Goal: Task Accomplishment & Management: Manage account settings

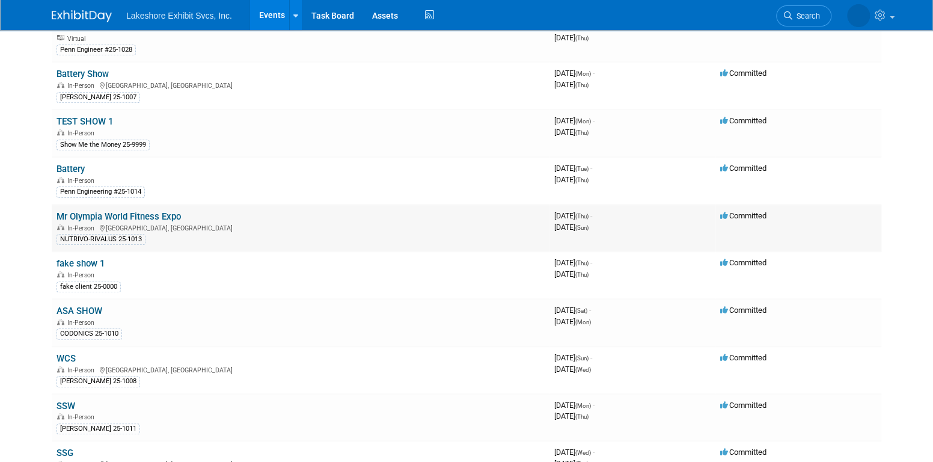
scroll to position [301, 0]
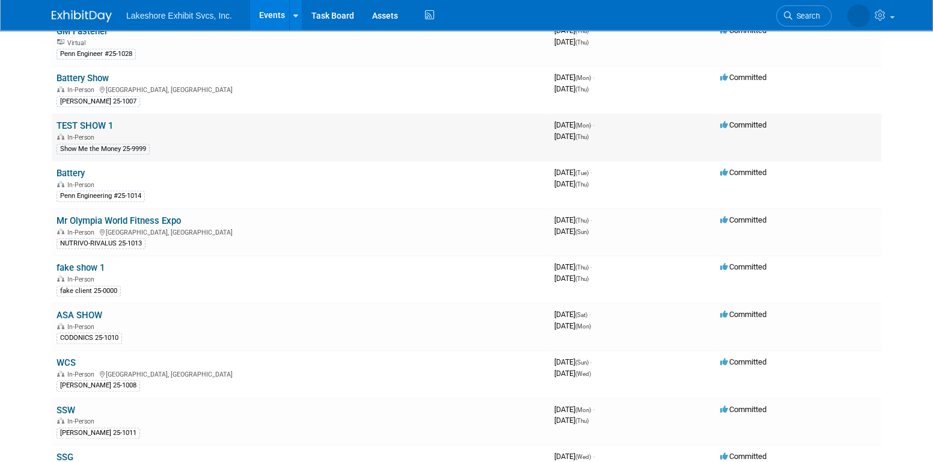
click at [87, 120] on link "TEST SHOW 1" at bounding box center [85, 125] width 57 height 11
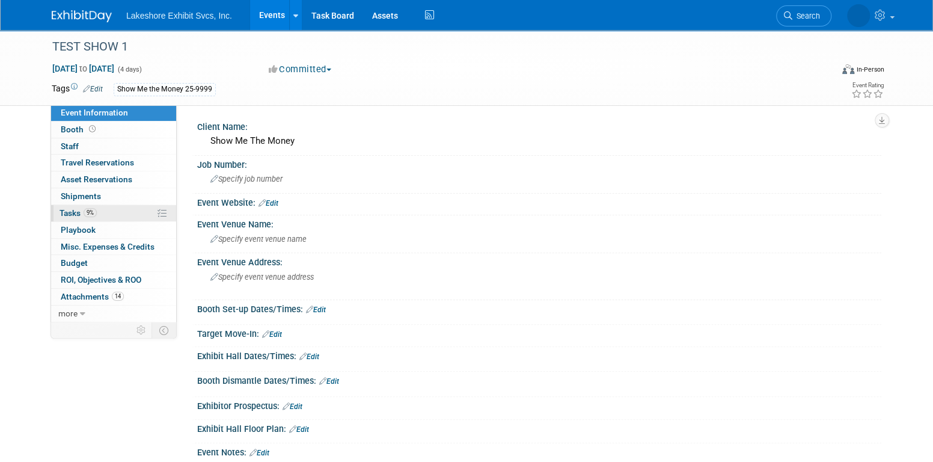
click at [109, 210] on link "9% Tasks 9%" at bounding box center [113, 213] width 125 height 16
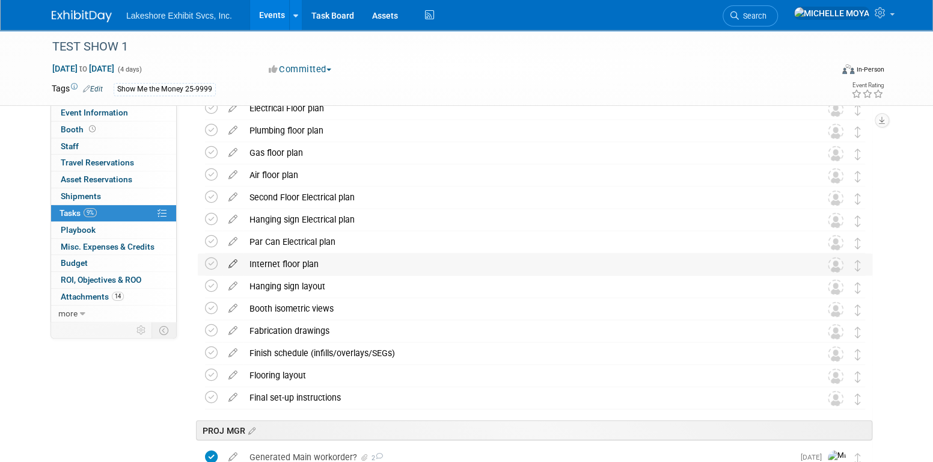
scroll to position [1383, 0]
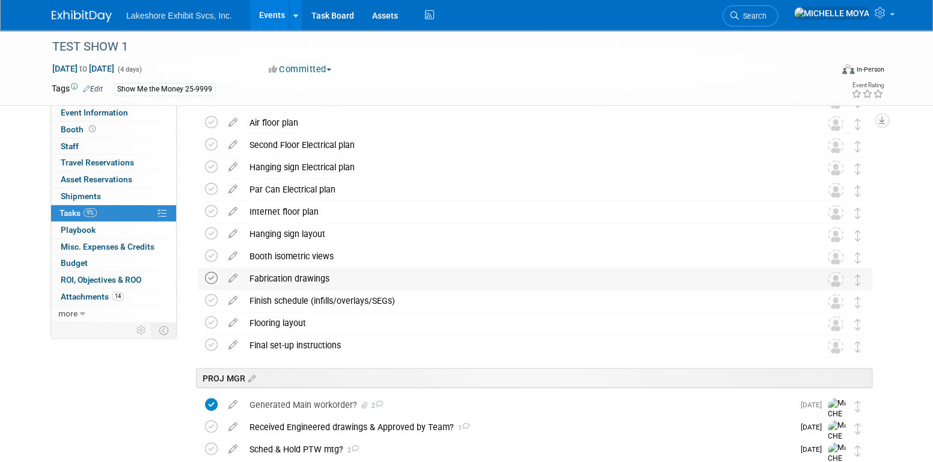
click at [213, 280] on icon at bounding box center [211, 278] width 13 height 13
click at [209, 254] on icon at bounding box center [211, 256] width 13 height 13
click at [233, 258] on icon at bounding box center [233, 253] width 21 height 15
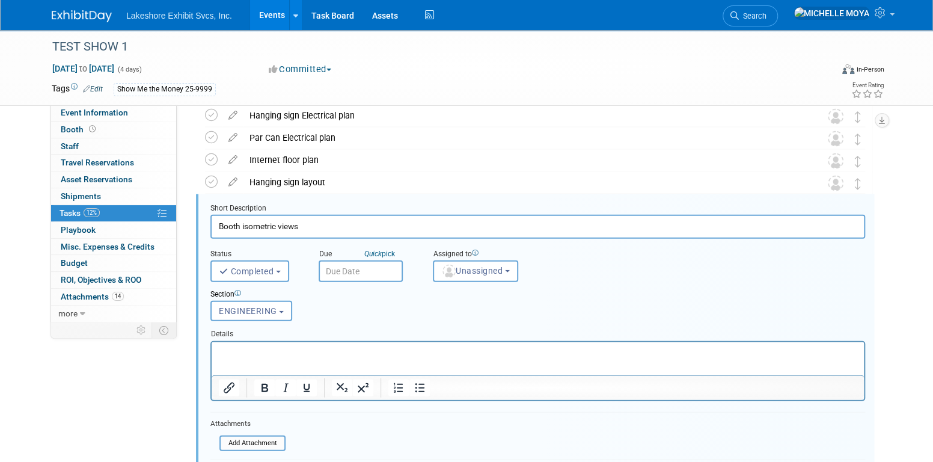
scroll to position [1453, 0]
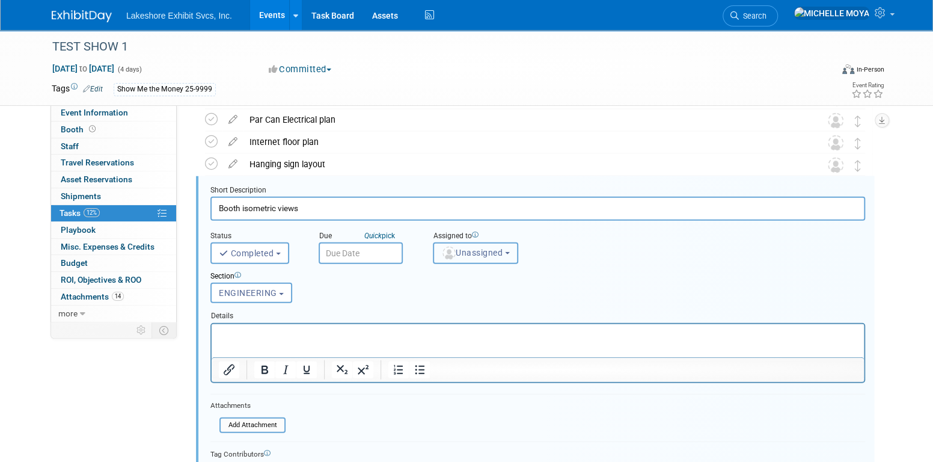
click at [469, 250] on span "Unassigned" at bounding box center [471, 253] width 61 height 10
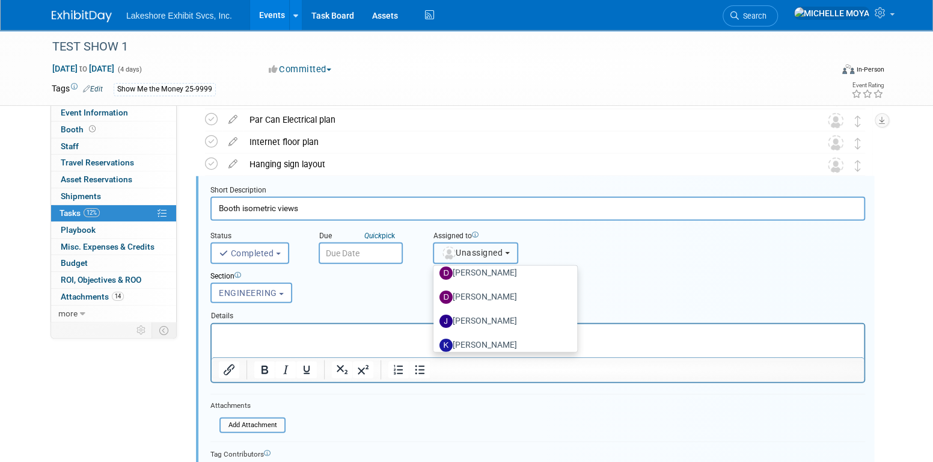
scroll to position [210, 0]
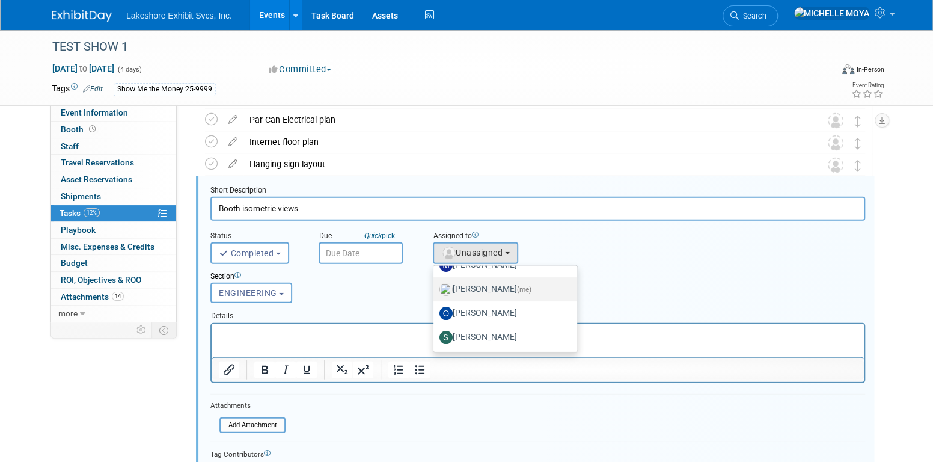
click at [496, 283] on label "MICHELLE MOYA (me)" at bounding box center [503, 289] width 126 height 19
click at [435, 284] on input "MICHELLE MOYA (me)" at bounding box center [432, 288] width 8 height 8
select select "06370d63-ce01-410c-be22-fd43021185b5"
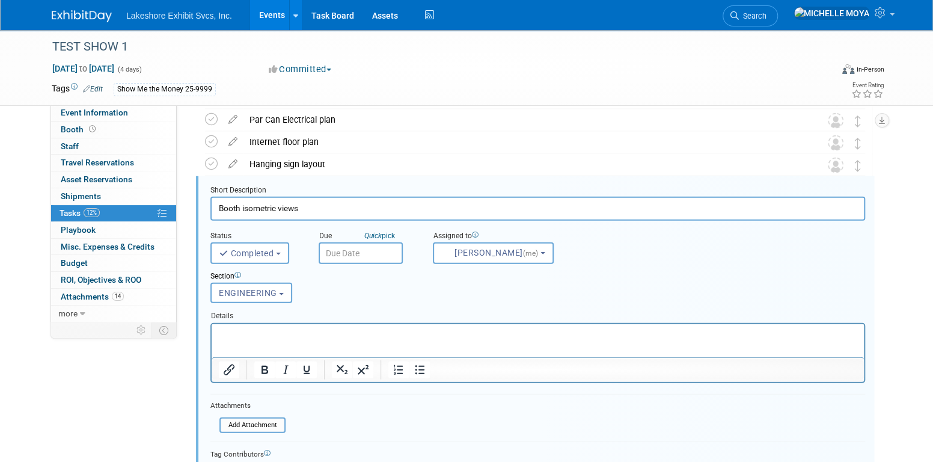
scroll to position [1513, 0]
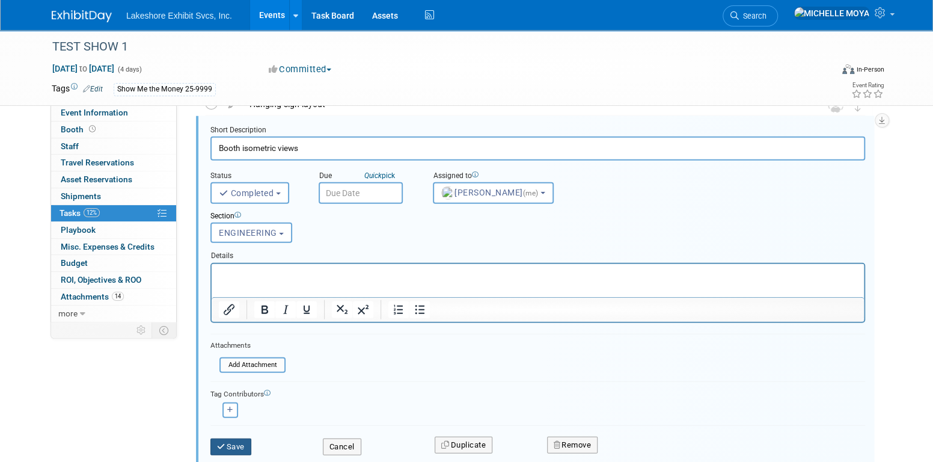
click at [237, 438] on button "Save" at bounding box center [230, 446] width 41 height 17
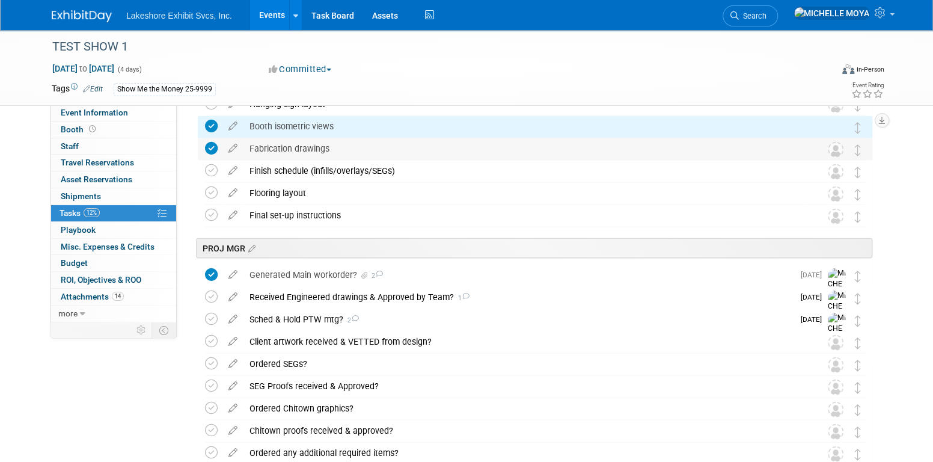
click at [318, 147] on div "Fabrication drawings" at bounding box center [524, 148] width 560 height 20
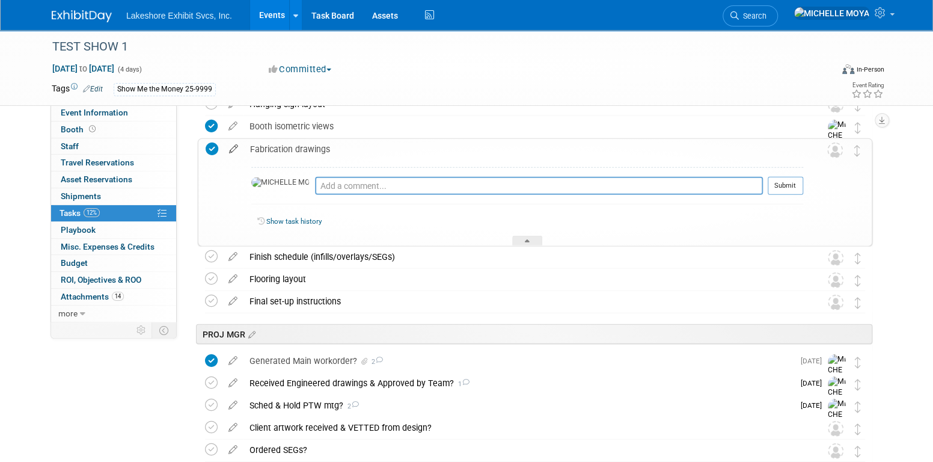
click at [231, 149] on icon at bounding box center [233, 146] width 21 height 15
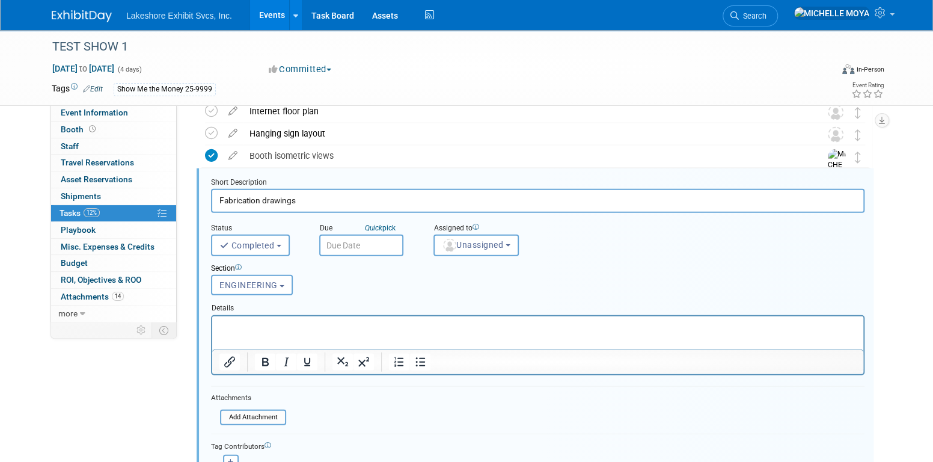
scroll to position [1476, 0]
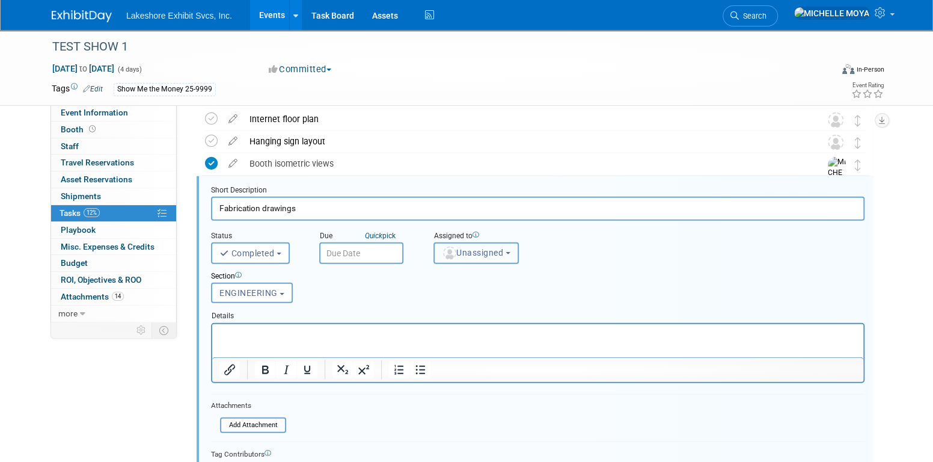
click at [466, 256] on button "Unassigned" at bounding box center [476, 253] width 85 height 22
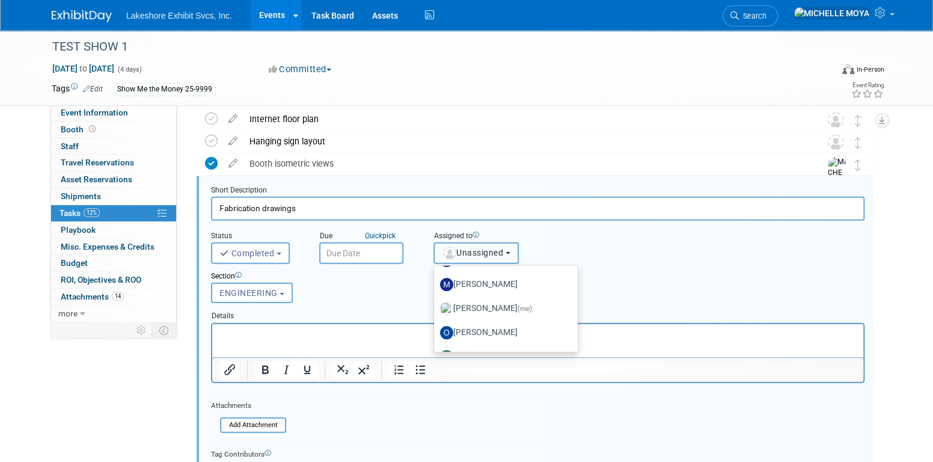
scroll to position [210, 0]
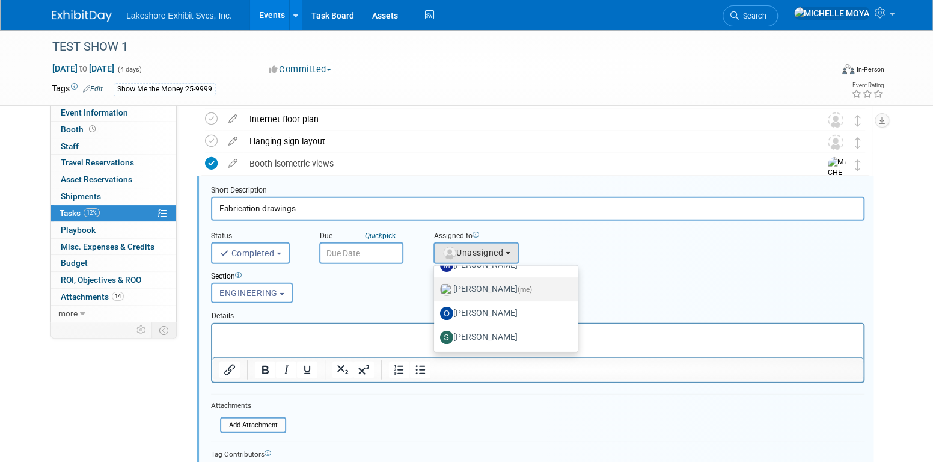
click at [504, 286] on label "MICHELLE MOYA (me)" at bounding box center [503, 289] width 126 height 19
click at [436, 286] on input "MICHELLE MOYA (me)" at bounding box center [432, 288] width 8 height 8
select select "06370d63-ce01-410c-be22-fd43021185b5"
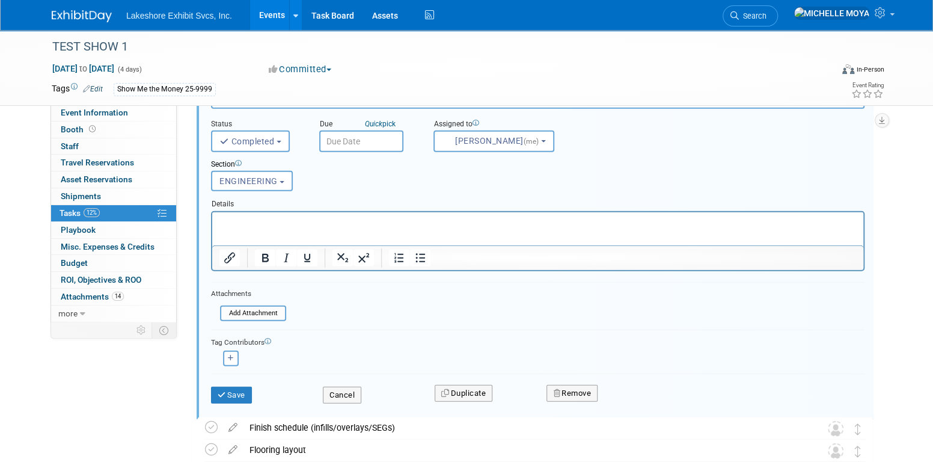
scroll to position [1596, 0]
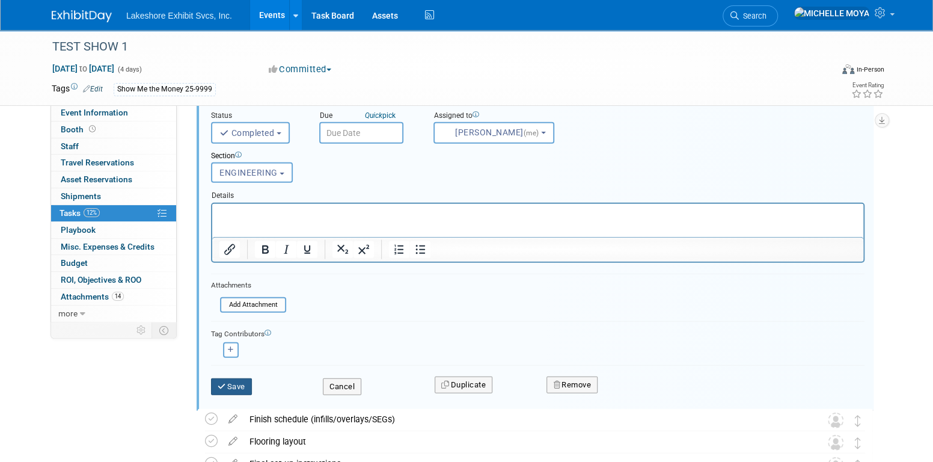
click at [238, 381] on button "Save" at bounding box center [231, 386] width 41 height 17
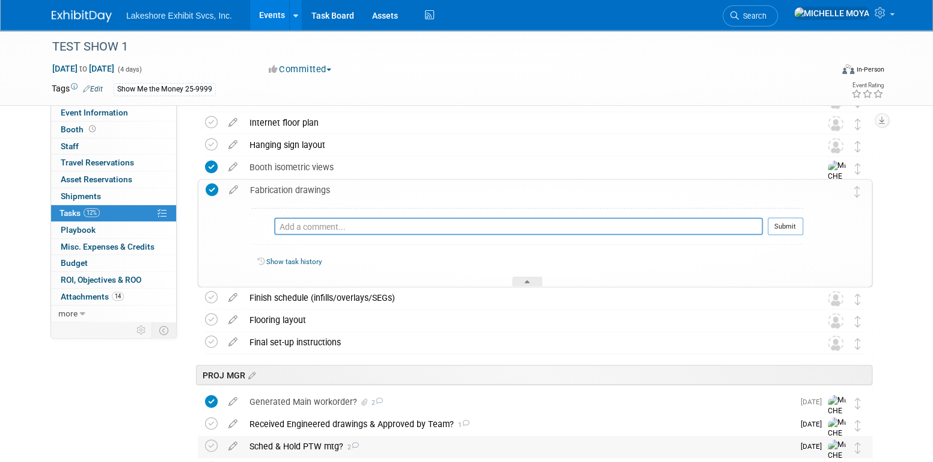
scroll to position [1416, 0]
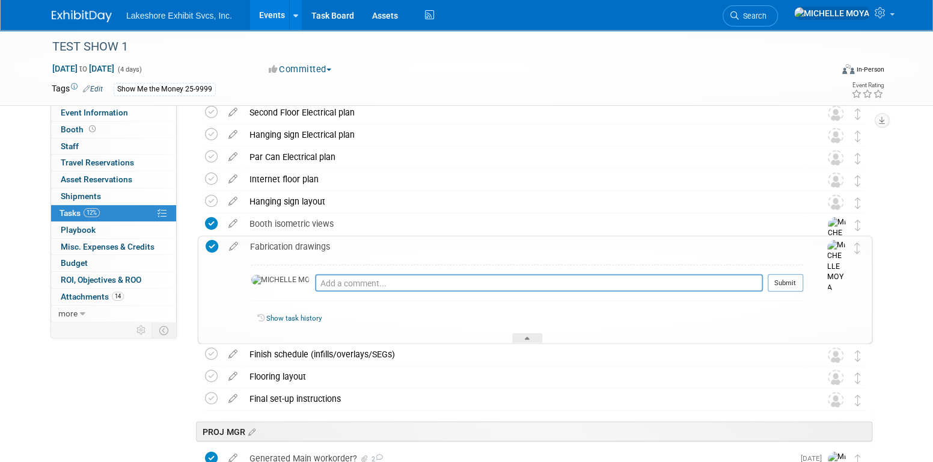
click at [318, 245] on div "Fabrication drawings" at bounding box center [523, 246] width 559 height 20
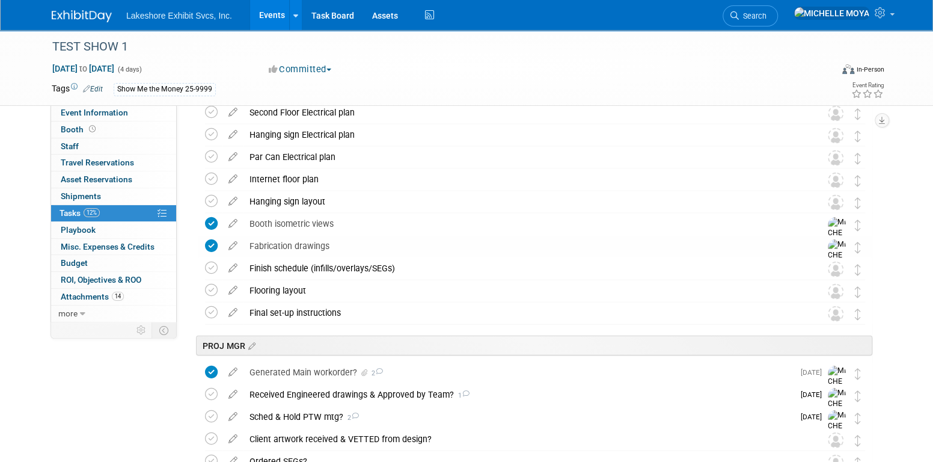
click at [308, 223] on div "Booth isometric views" at bounding box center [524, 223] width 560 height 20
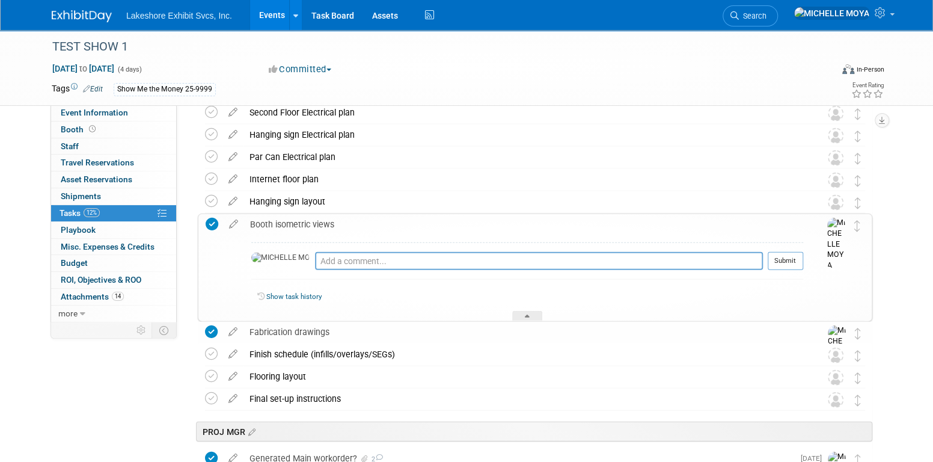
click at [308, 223] on div "Booth isometric views" at bounding box center [523, 224] width 559 height 20
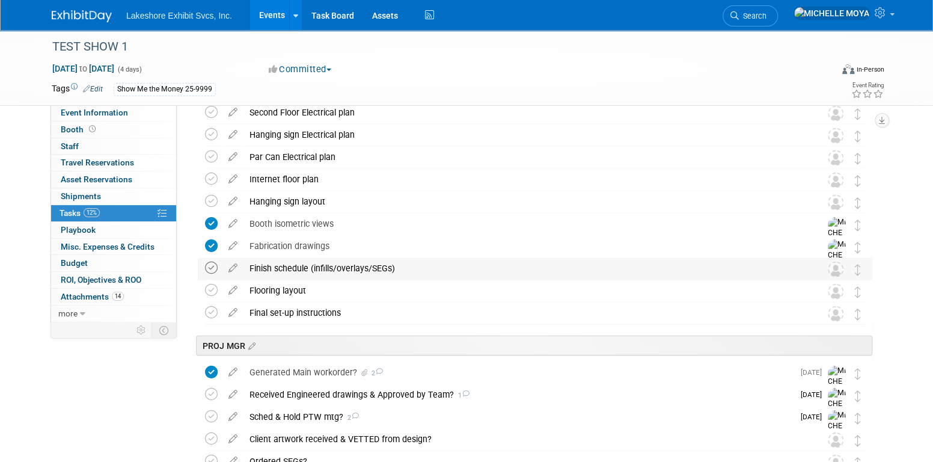
click at [205, 265] on icon at bounding box center [211, 268] width 13 height 13
click at [232, 267] on icon at bounding box center [233, 265] width 21 height 15
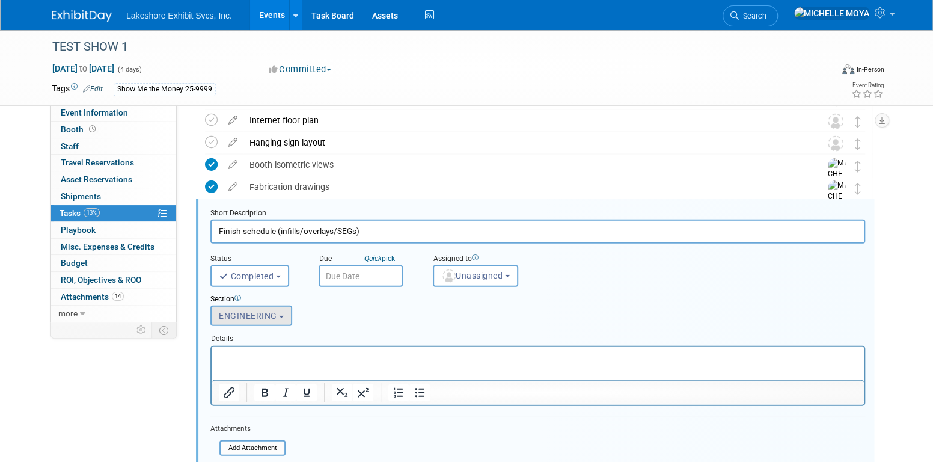
scroll to position [1497, 0]
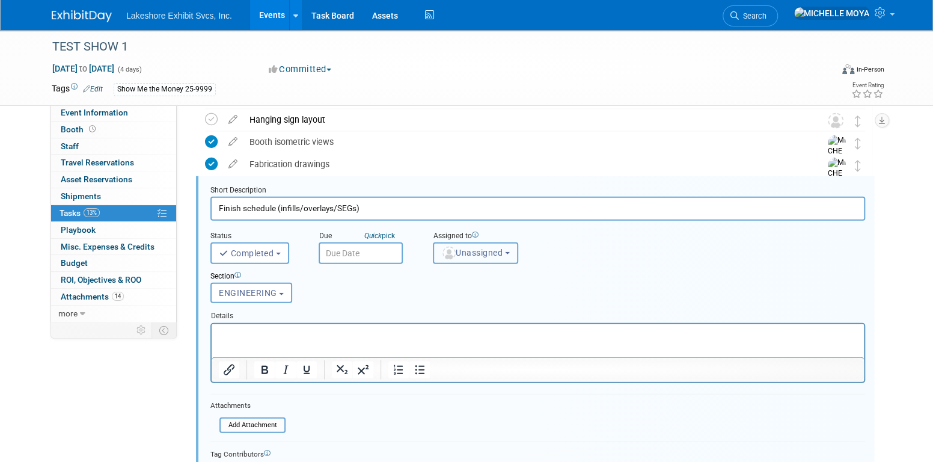
click at [474, 254] on span "Unassigned" at bounding box center [471, 253] width 61 height 10
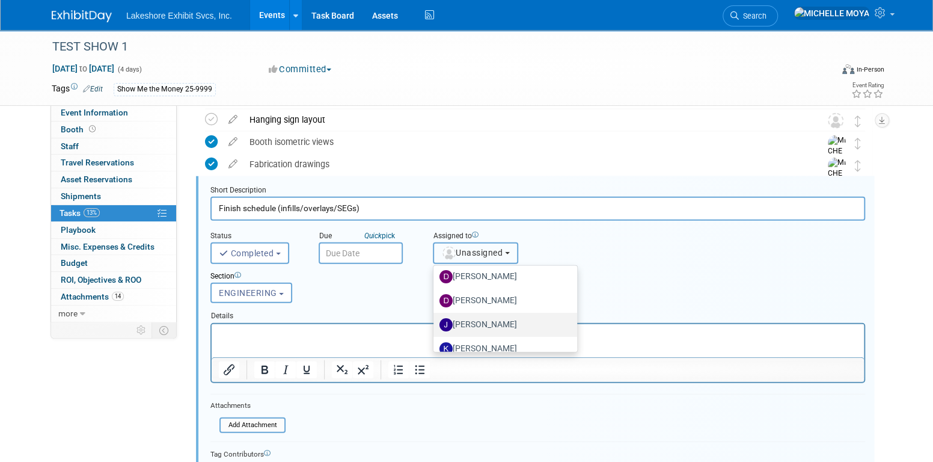
scroll to position [210, 0]
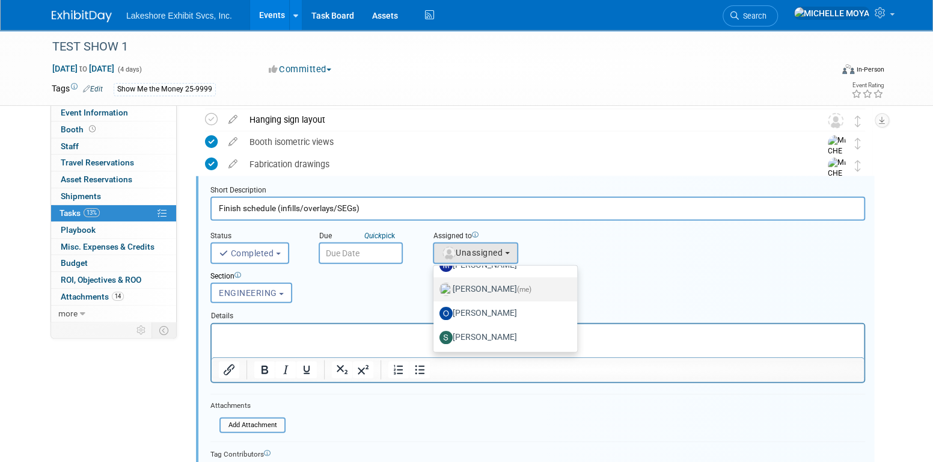
click at [495, 286] on label "MICHELLE MOYA (me)" at bounding box center [503, 289] width 126 height 19
click at [435, 286] on input "MICHELLE MOYA (me)" at bounding box center [432, 288] width 8 height 8
select select "06370d63-ce01-410c-be22-fd43021185b5"
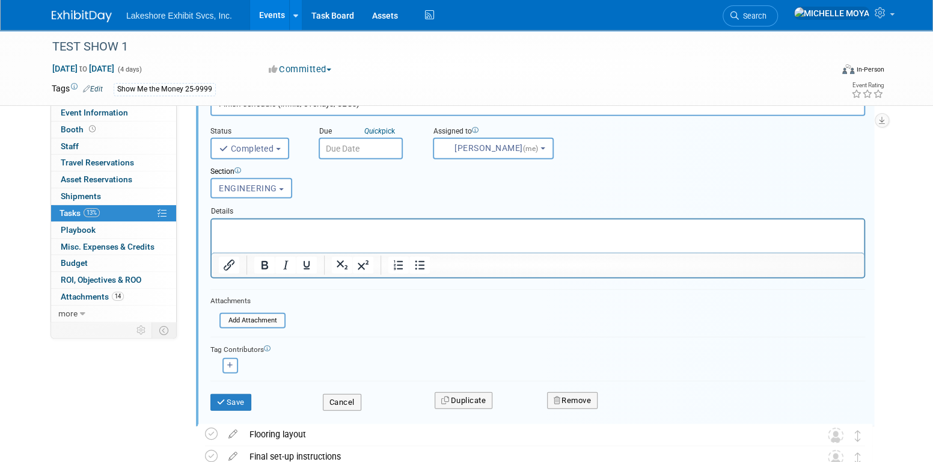
scroll to position [1618, 0]
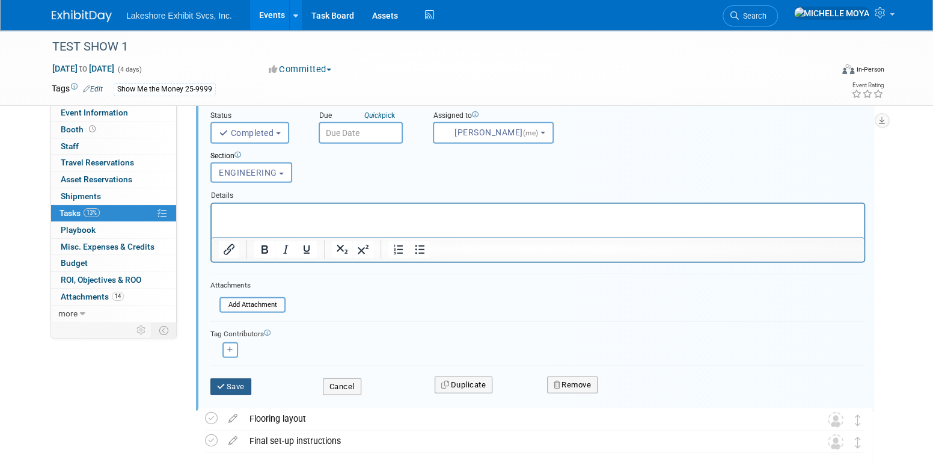
click at [241, 380] on button "Save" at bounding box center [230, 386] width 41 height 17
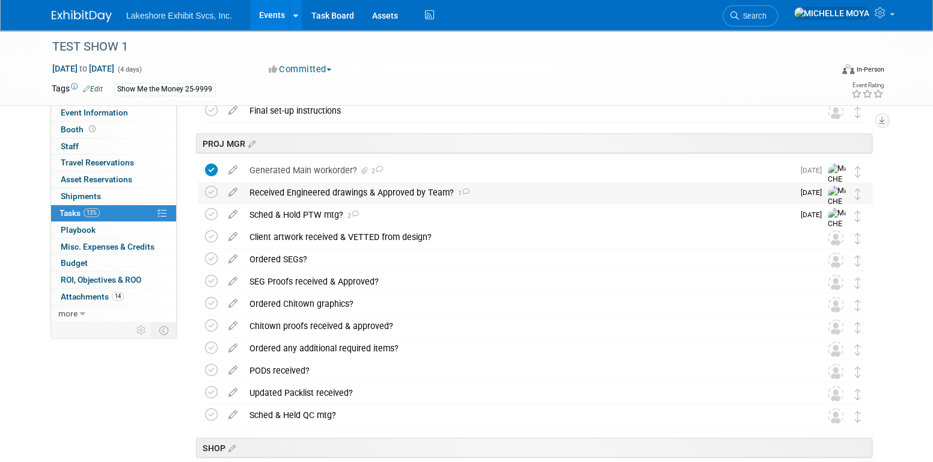
click at [321, 190] on div "Received Engineered drawings & Approved by Team? 1" at bounding box center [519, 192] width 550 height 20
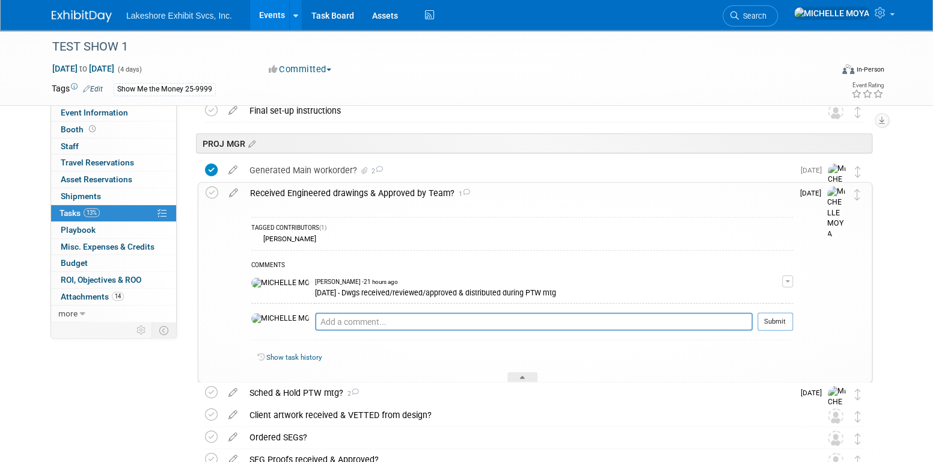
click at [321, 190] on div "Received Engineered drawings & Approved by Team? 1" at bounding box center [518, 193] width 549 height 20
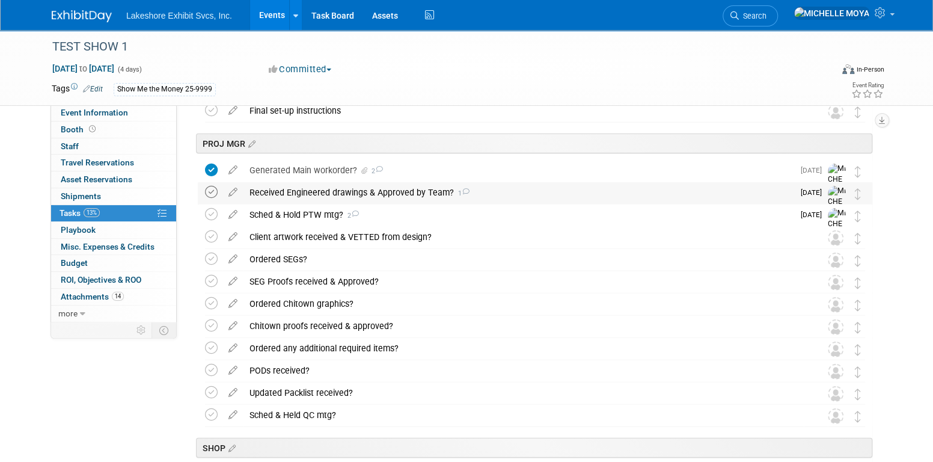
click at [215, 191] on icon at bounding box center [211, 192] width 13 height 13
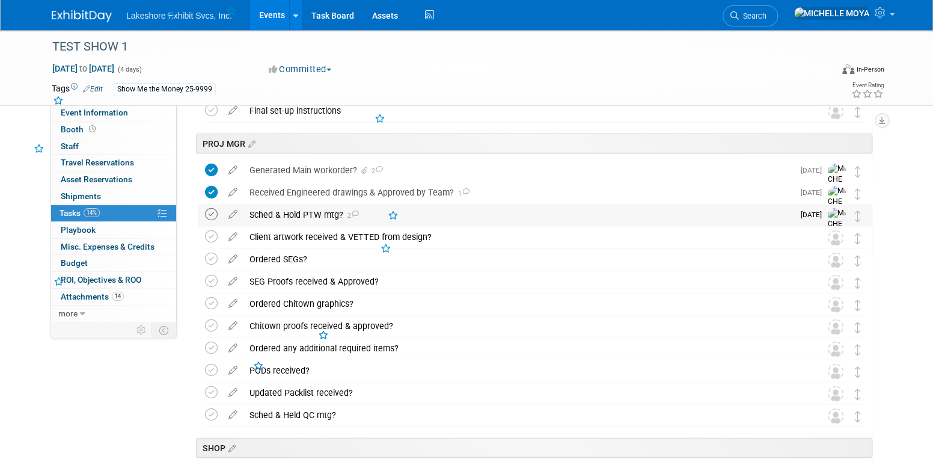
click at [213, 214] on icon at bounding box center [211, 214] width 13 height 13
click at [321, 168] on div "Generated Main workorder? 2" at bounding box center [519, 170] width 550 height 20
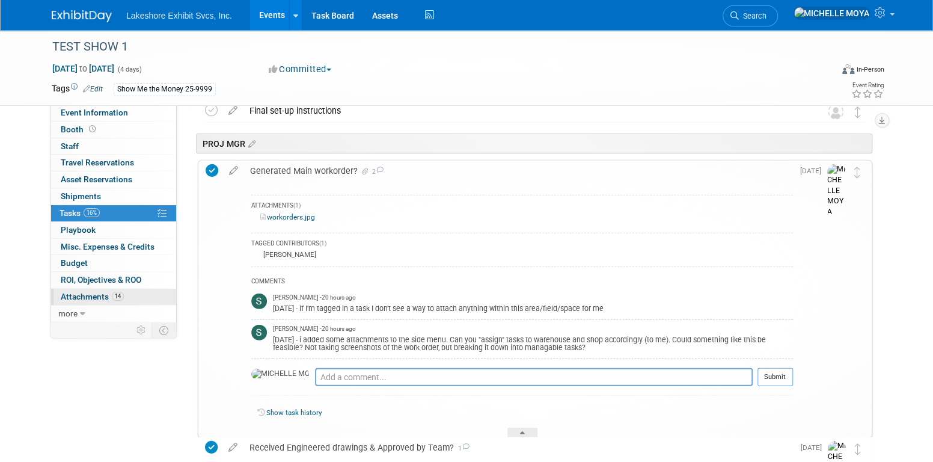
click at [87, 295] on span "Attachments 14" at bounding box center [92, 297] width 63 height 10
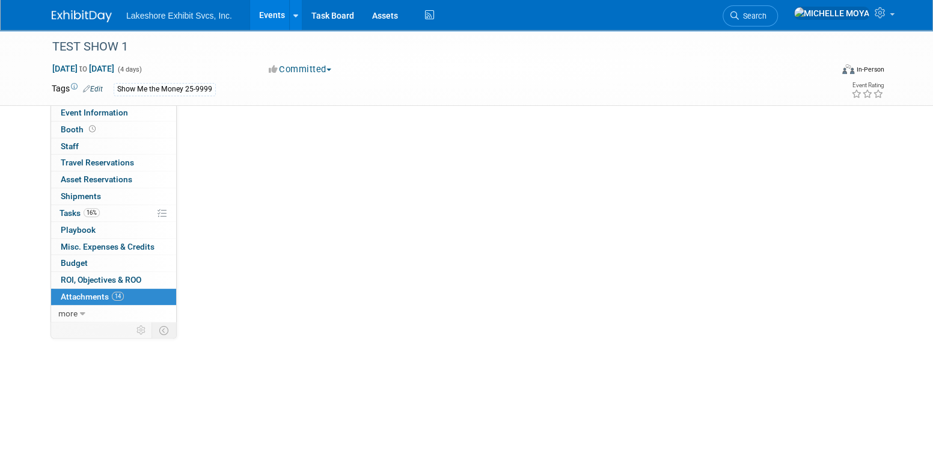
scroll to position [0, 0]
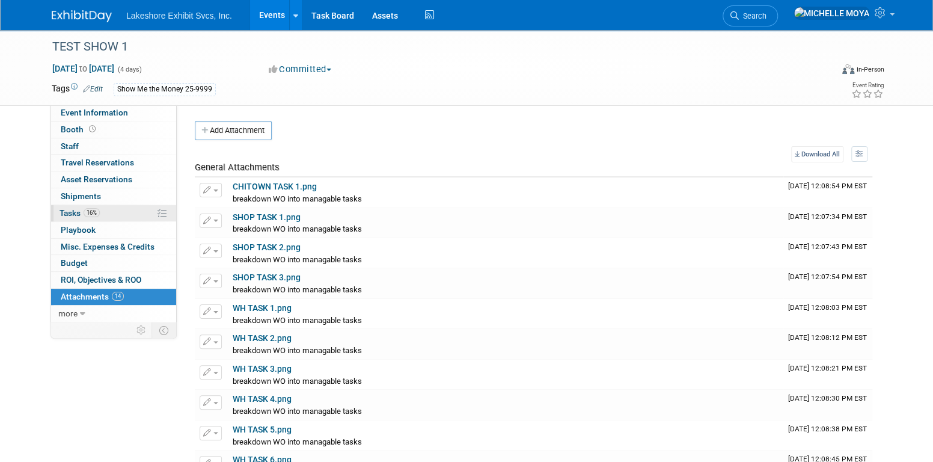
click at [80, 210] on span "Tasks 16%" at bounding box center [80, 213] width 40 height 10
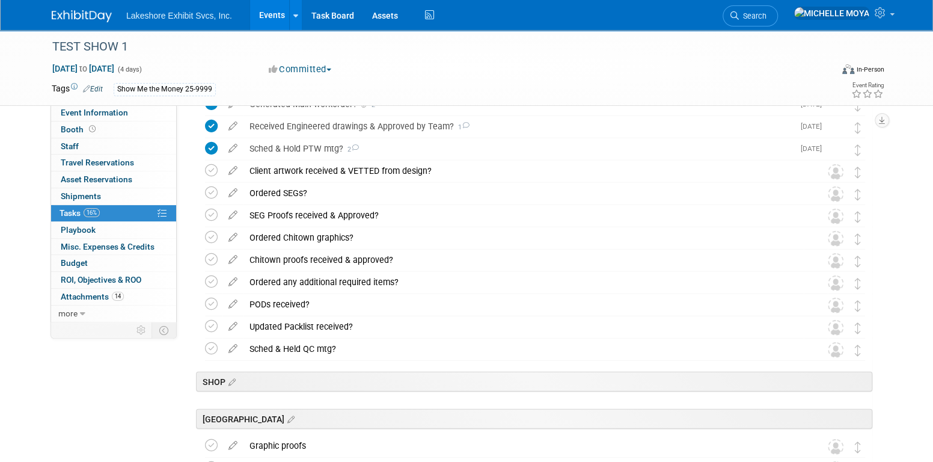
scroll to position [1624, 0]
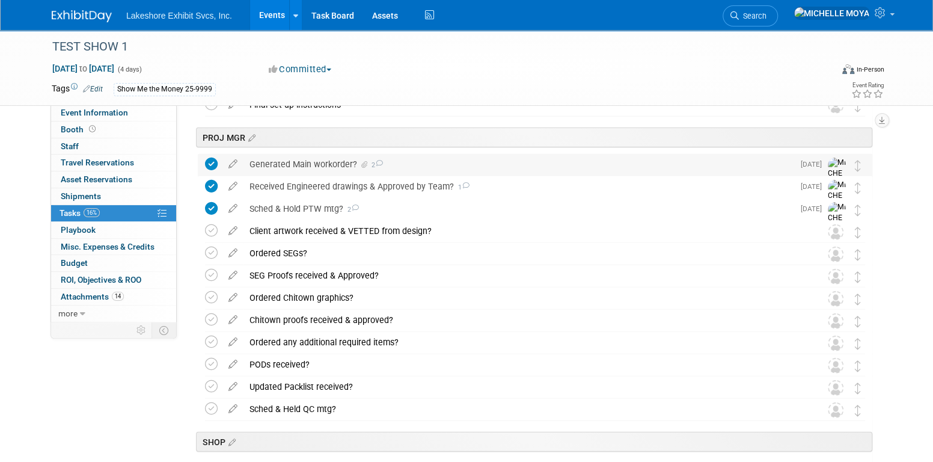
click at [325, 161] on div "Generated Main workorder? 2" at bounding box center [519, 164] width 550 height 20
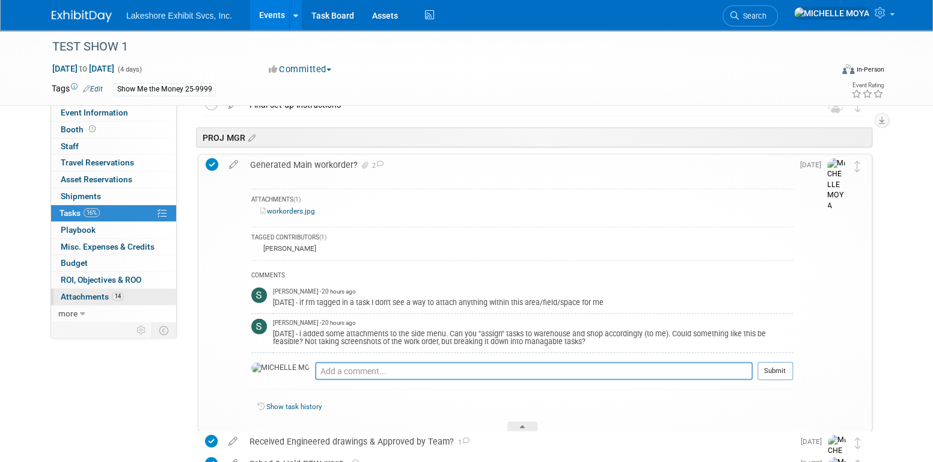
click at [118, 294] on span "14" at bounding box center [118, 296] width 12 height 9
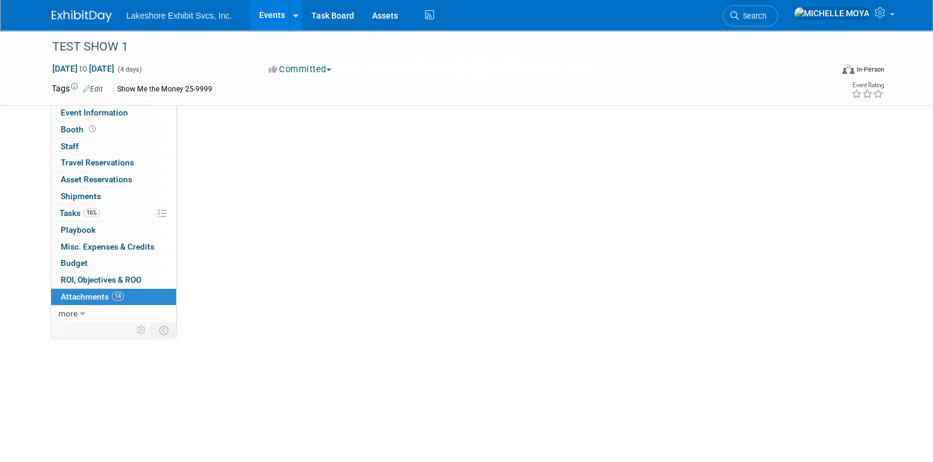
scroll to position [0, 0]
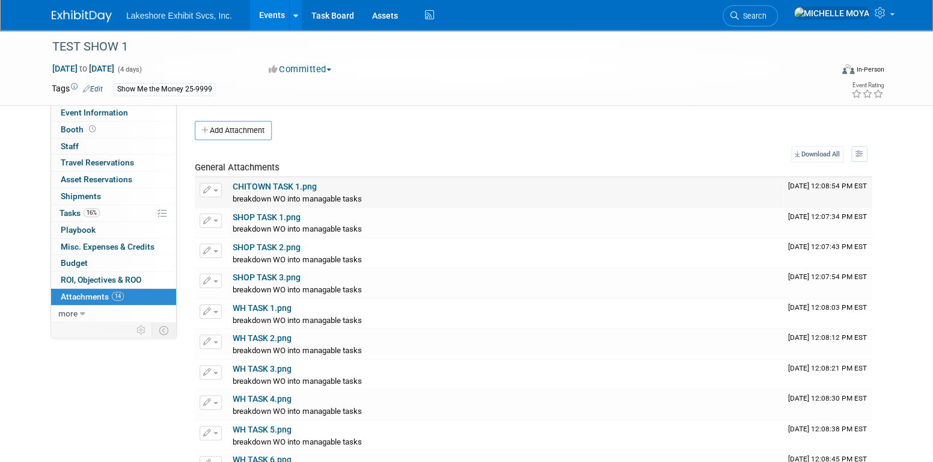
click at [285, 182] on link "CHITOWN TASK 1.png" at bounding box center [275, 187] width 84 height 10
click at [213, 186] on button "button" at bounding box center [211, 190] width 22 height 14
click at [283, 185] on link "CHITOWN TASK 1.png" at bounding box center [275, 187] width 84 height 10
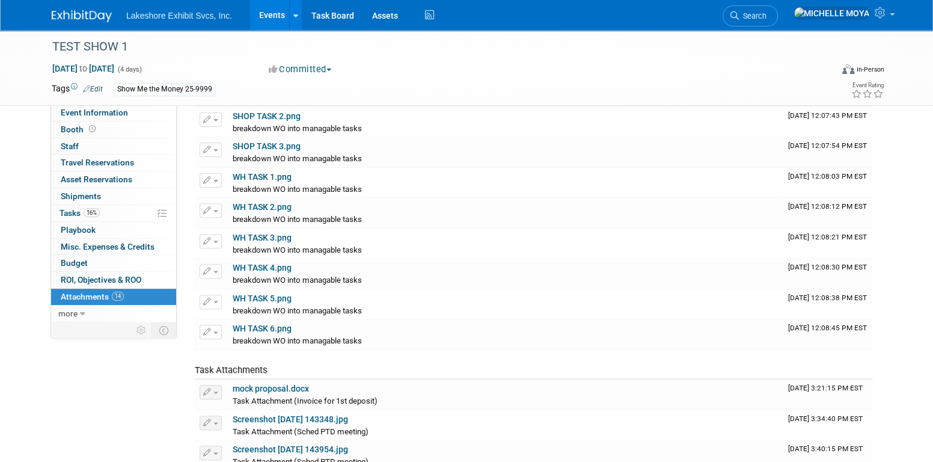
scroll to position [310, 0]
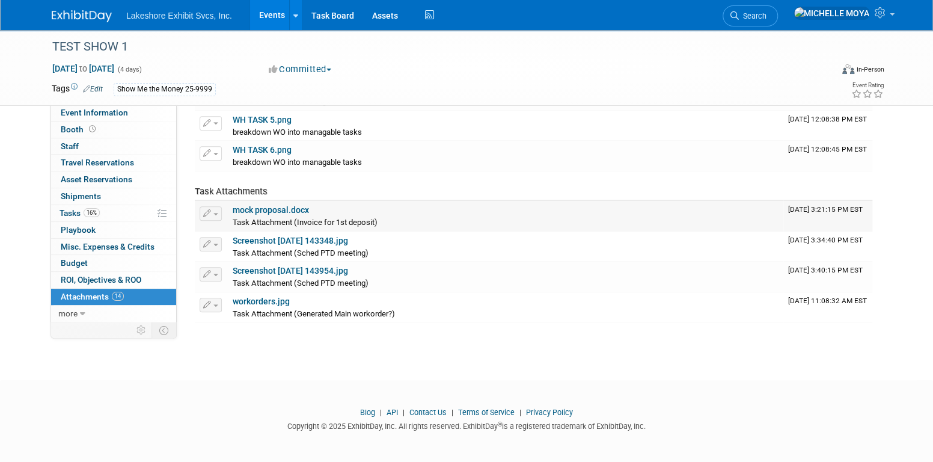
click at [277, 209] on link "mock proposal.docx" at bounding box center [271, 210] width 76 height 10
click at [212, 209] on button "button" at bounding box center [211, 213] width 22 height 14
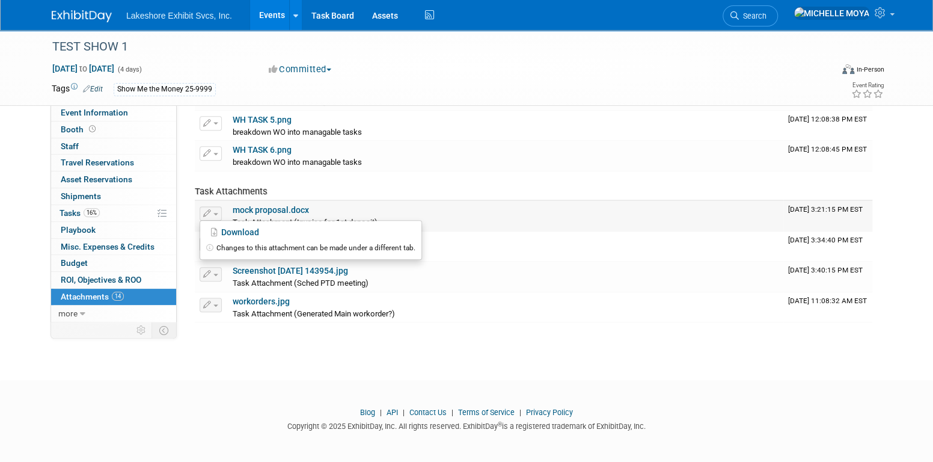
click at [268, 216] on div "Task Attachment (Invoice for 1st deposit)" at bounding box center [506, 222] width 546 height 12
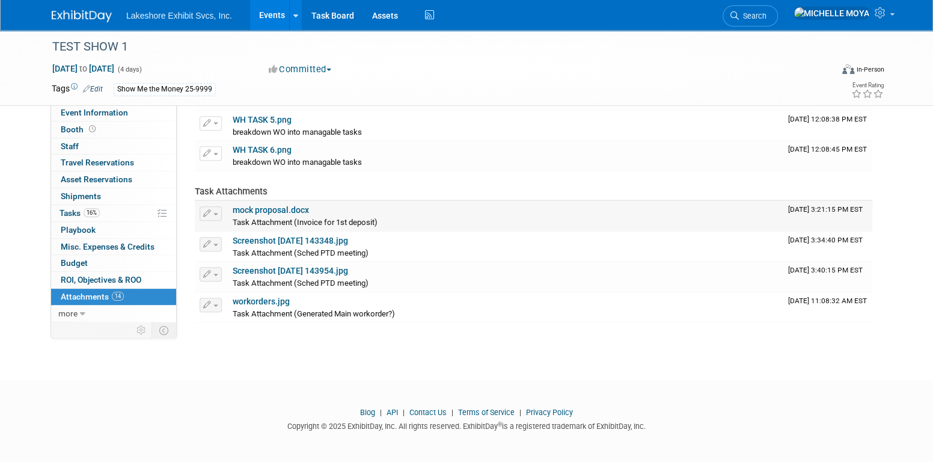
click at [272, 209] on link "mock proposal.docx" at bounding box center [271, 210] width 76 height 10
click at [265, 299] on link "workorders.jpg" at bounding box center [261, 301] width 57 height 10
click at [276, 268] on link "Screenshot 2025-09-05 143954.jpg" at bounding box center [290, 271] width 115 height 10
click at [268, 237] on link "Screenshot 2025-09-05 143348.jpg" at bounding box center [290, 241] width 115 height 10
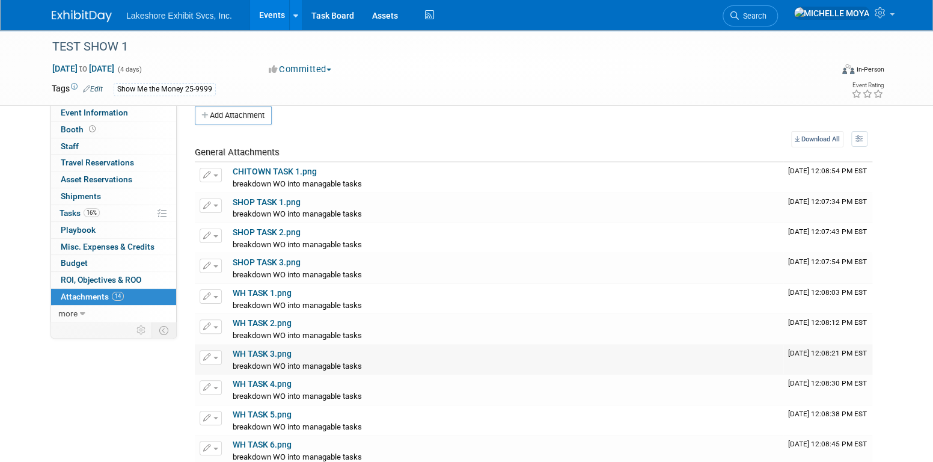
scroll to position [0, 0]
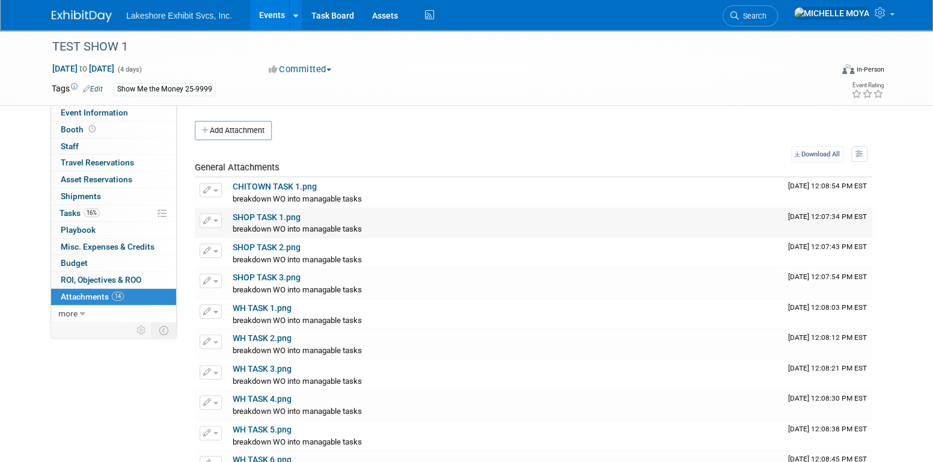
click at [274, 215] on link "SHOP TASK 1.png" at bounding box center [267, 217] width 68 height 10
click at [259, 247] on link "SHOP TASK 2.png" at bounding box center [267, 247] width 68 height 10
click at [262, 275] on link "SHOP TASK 3.png" at bounding box center [267, 277] width 68 height 10
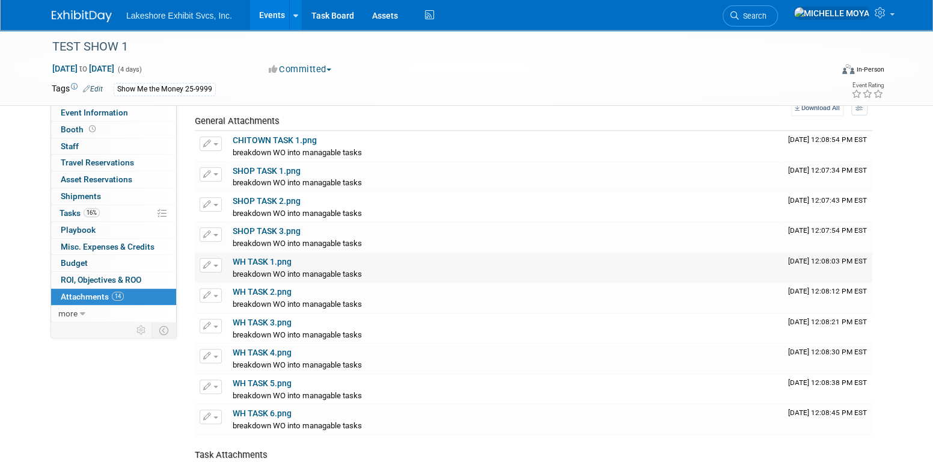
scroll to position [120, 0]
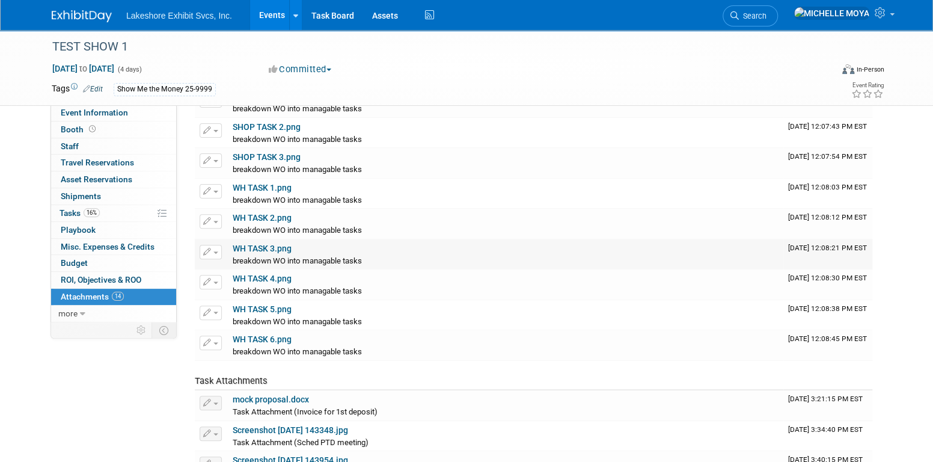
click at [267, 250] on link "WH TASK 3.png" at bounding box center [262, 249] width 59 height 10
click at [253, 278] on link "WH TASK 4.png" at bounding box center [262, 279] width 59 height 10
click at [260, 309] on link "WH TASK 5.png" at bounding box center [262, 309] width 59 height 10
click at [279, 336] on link "WH TASK 6.png" at bounding box center [262, 339] width 59 height 10
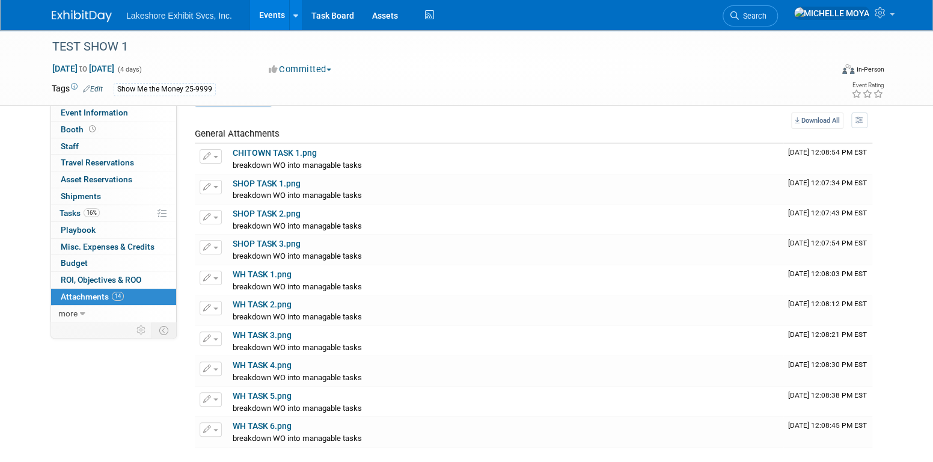
scroll to position [45, 0]
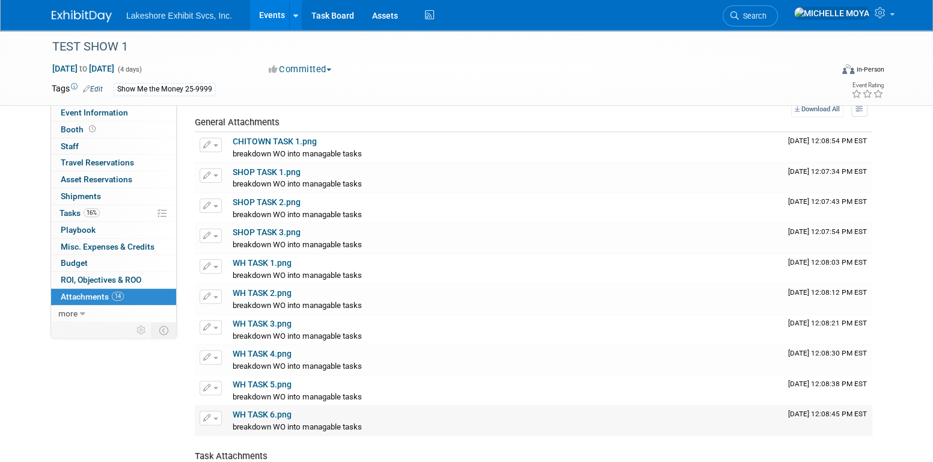
click at [268, 413] on link "WH TASK 6.png" at bounding box center [262, 415] width 59 height 10
click at [67, 309] on span "more" at bounding box center [67, 314] width 19 height 10
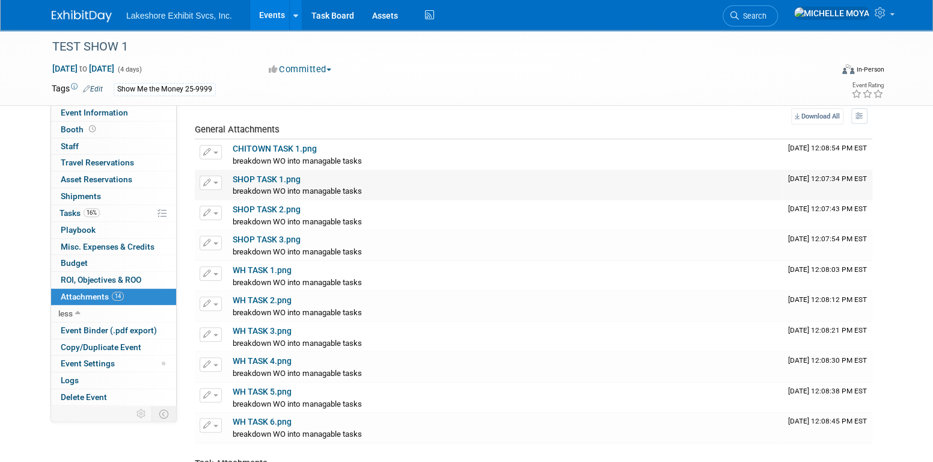
scroll to position [0, 0]
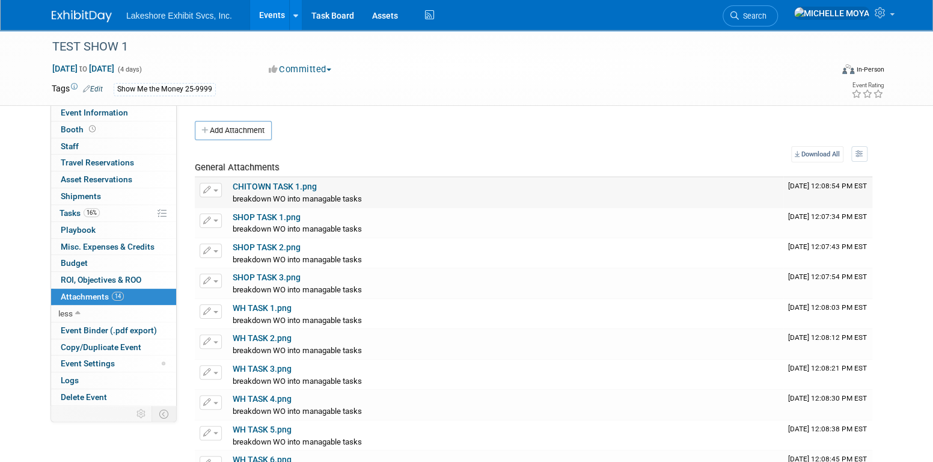
click at [296, 186] on link "CHITOWN TASK 1.png" at bounding box center [275, 187] width 84 height 10
click at [104, 210] on link "16% Tasks 16%" at bounding box center [113, 213] width 125 height 16
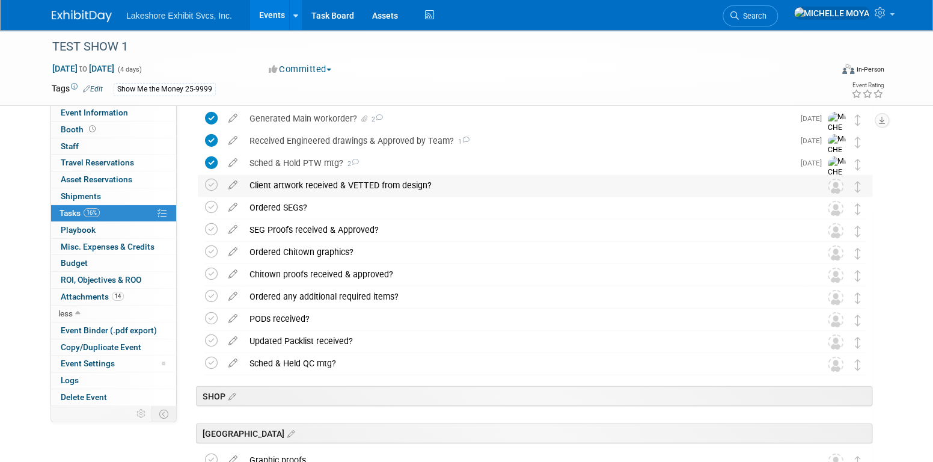
scroll to position [1564, 0]
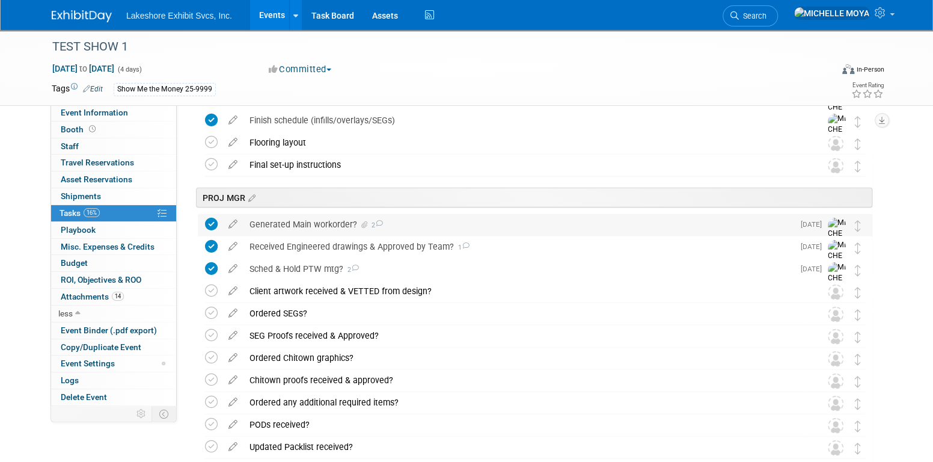
click at [330, 220] on div "Generated Main workorder? 2" at bounding box center [519, 224] width 550 height 20
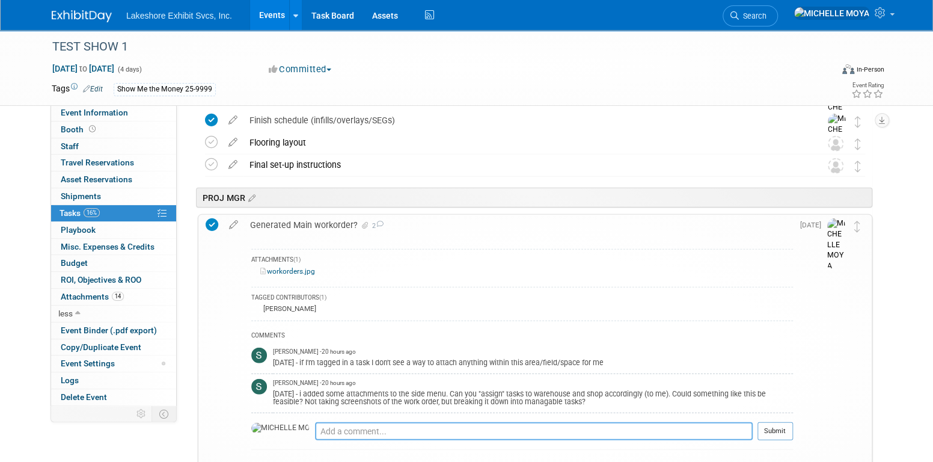
click at [334, 436] on td "Pro tip: Press Ctrl-Enter to submit comment." at bounding box center [534, 436] width 438 height 28
click at [336, 434] on textarea at bounding box center [534, 431] width 438 height 18
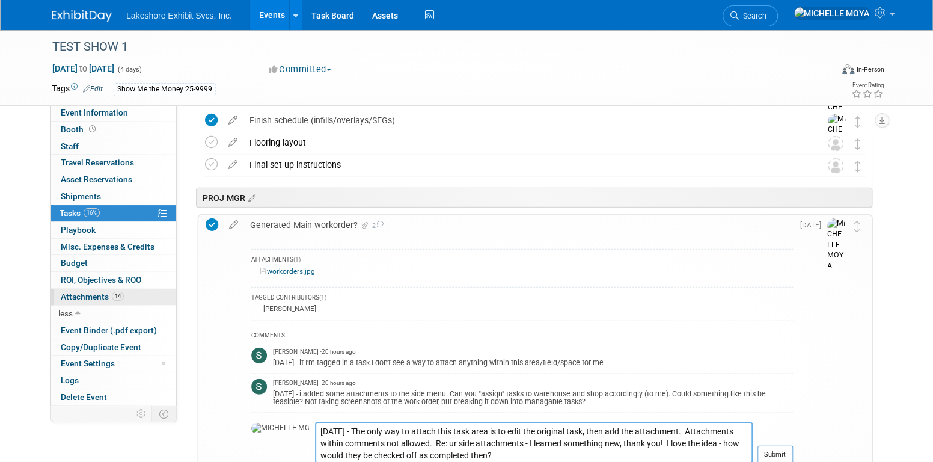
type textarea "9.11.25 - The only way to attach this task area is to edit the original task, t…"
click at [124, 289] on link "14 Attachments 14" at bounding box center [113, 297] width 125 height 16
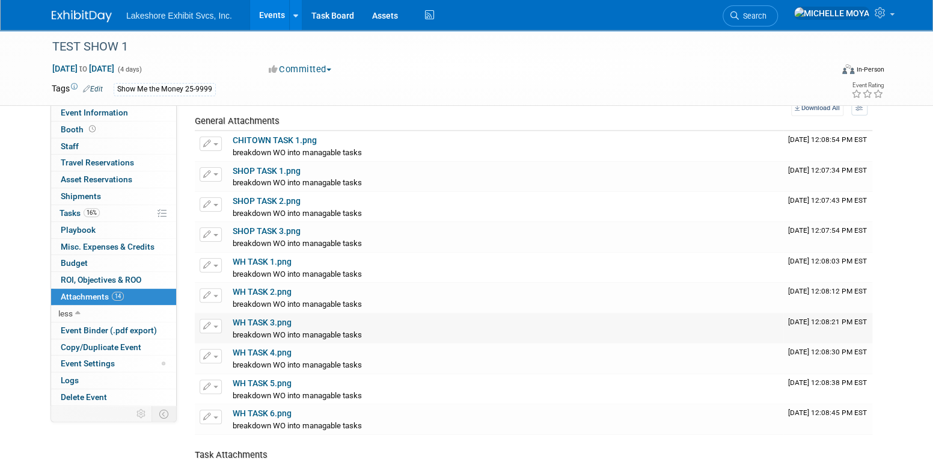
scroll to position [120, 0]
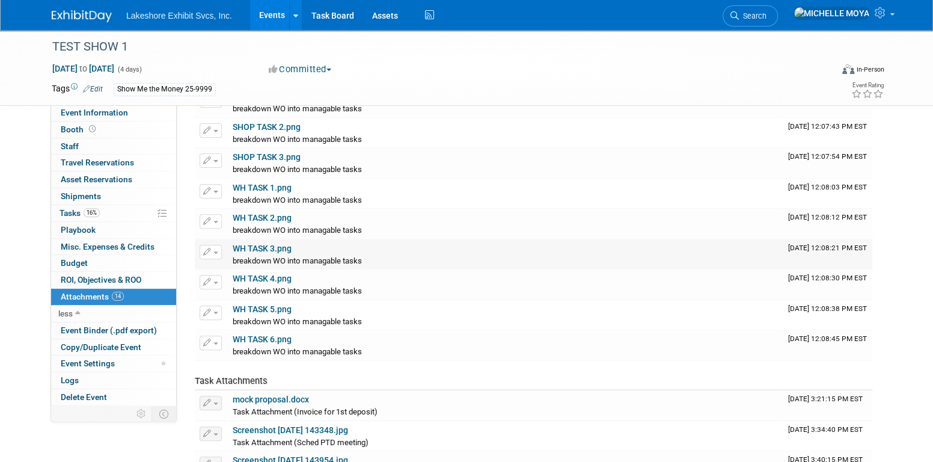
click at [271, 245] on link "WH TASK 3.png" at bounding box center [262, 249] width 59 height 10
click at [257, 277] on link "WH TASK 4.png" at bounding box center [262, 279] width 59 height 10
click at [250, 307] on link "WH TASK 5.png" at bounding box center [262, 309] width 59 height 10
click at [280, 334] on link "WH TASK 6.png" at bounding box center [262, 339] width 59 height 10
click at [114, 208] on link "16% Tasks 16%" at bounding box center [113, 213] width 125 height 16
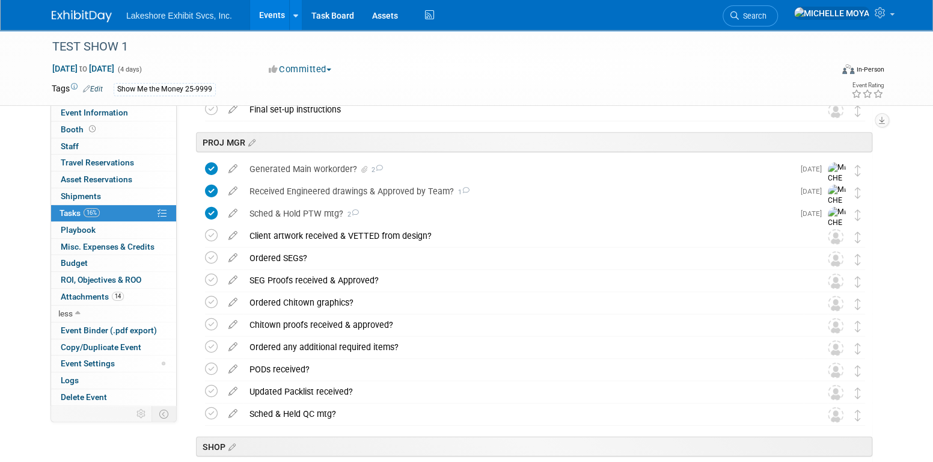
scroll to position [1570, 0]
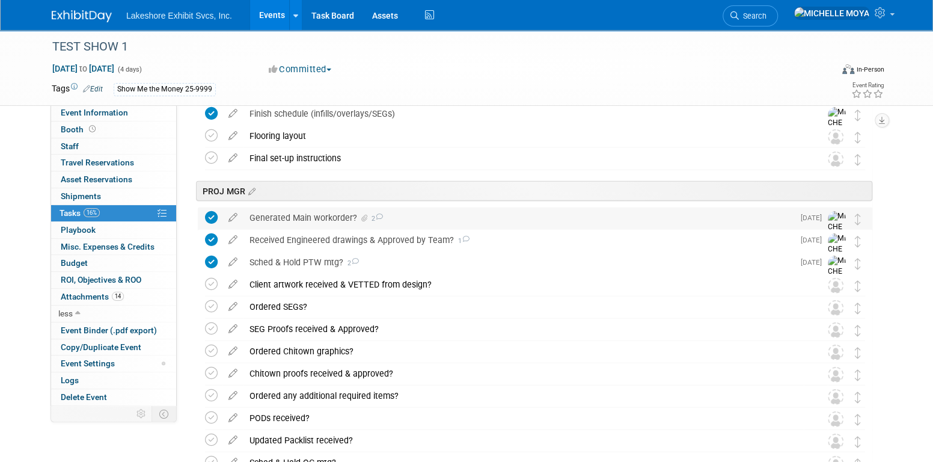
click at [316, 216] on div "Generated Main workorder? 2" at bounding box center [519, 217] width 550 height 20
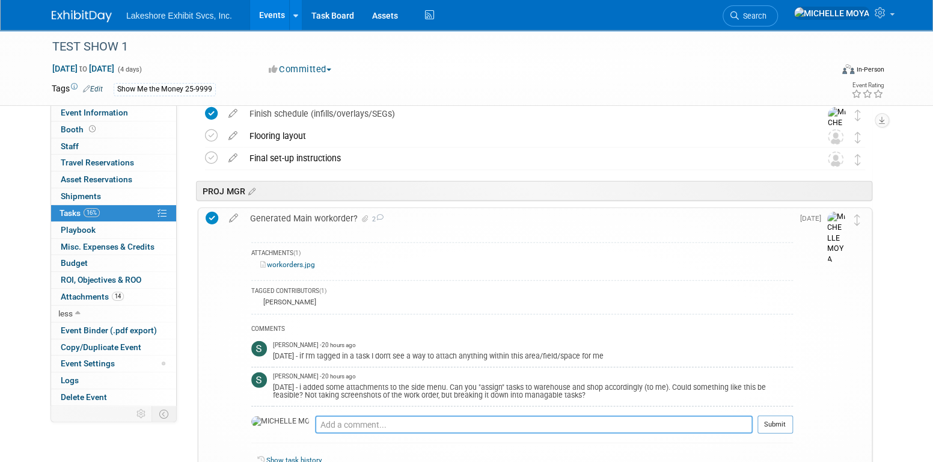
click at [413, 422] on textarea at bounding box center [534, 425] width 438 height 18
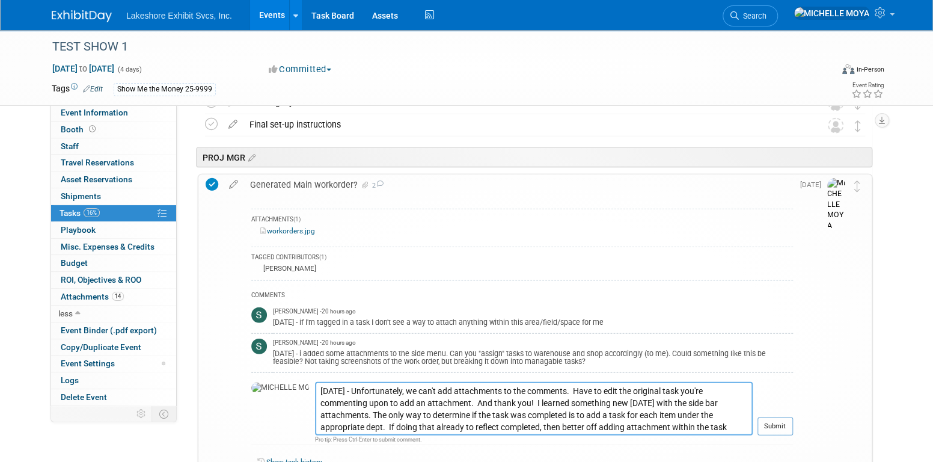
scroll to position [1632, 0]
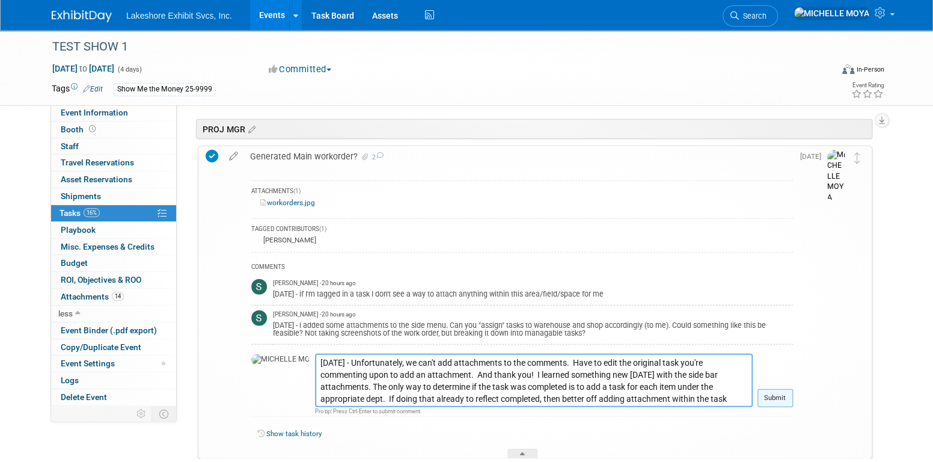
type textarea "9.11.25 - Unfortunately, we can't add attachments to the comments. Have to edit…"
click at [773, 399] on button "Submit" at bounding box center [775, 398] width 35 height 18
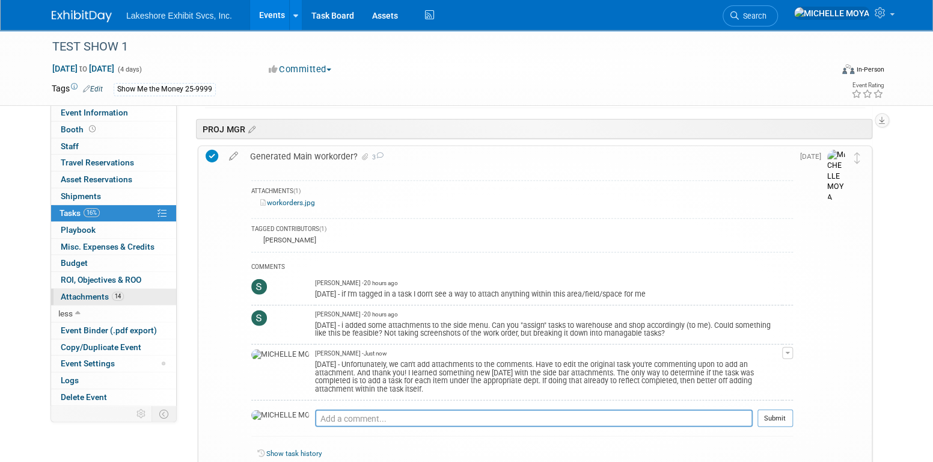
click at [124, 294] on link "14 Attachments 14" at bounding box center [113, 297] width 125 height 16
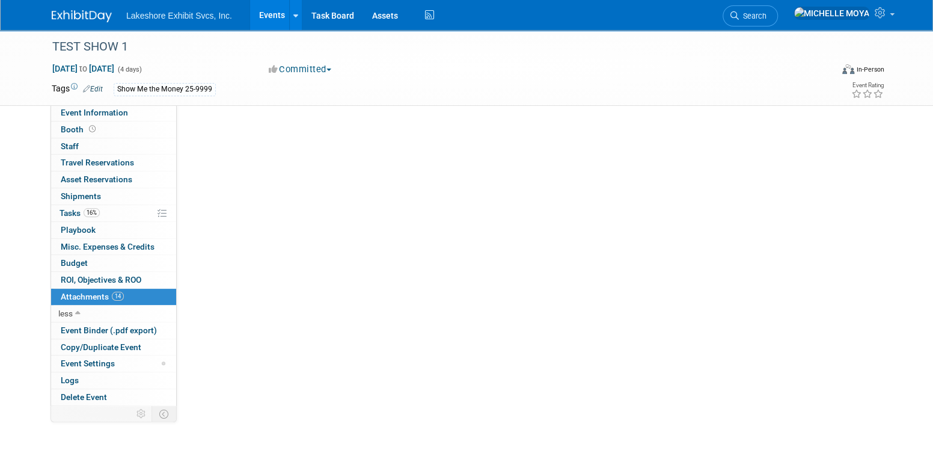
scroll to position [0, 0]
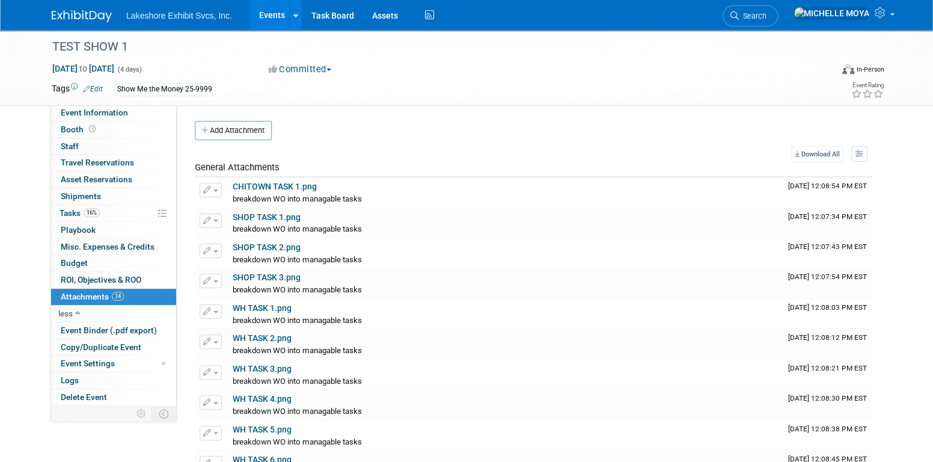
click at [871, 152] on th "Download All View Preference: Show file name, then description Show description…" at bounding box center [828, 154] width 89 height 16
click at [864, 153] on icon "button" at bounding box center [860, 153] width 8 height 7
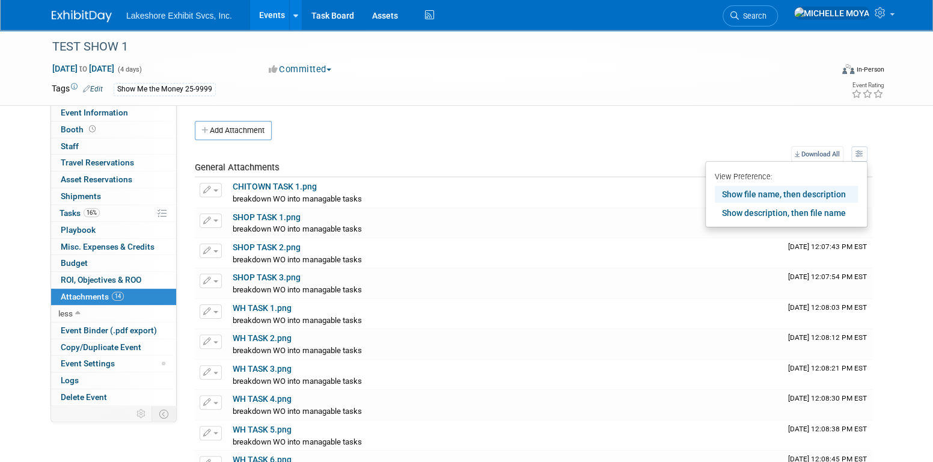
click at [906, 186] on div "TEST SHOW 1 Oct 6, 2025 to Oct 9, 2025 (4 days) Oct 6, 2025 to Oct 9, 2025 Comm…" at bounding box center [466, 349] width 933 height 638
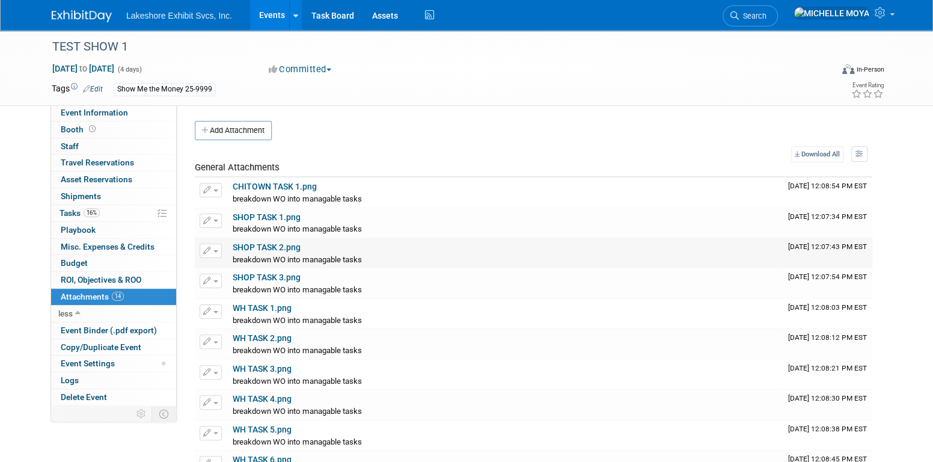
click at [260, 246] on link "SHOP TASK 2.png" at bounding box center [267, 247] width 68 height 10
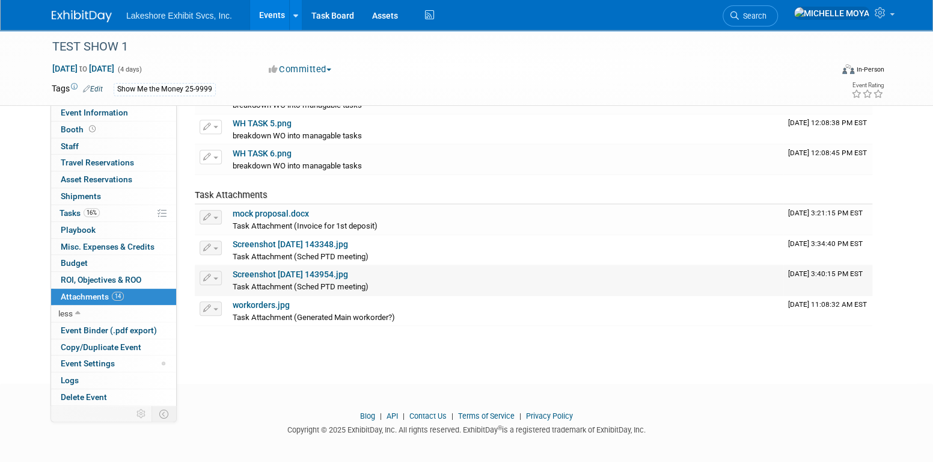
scroll to position [310, 0]
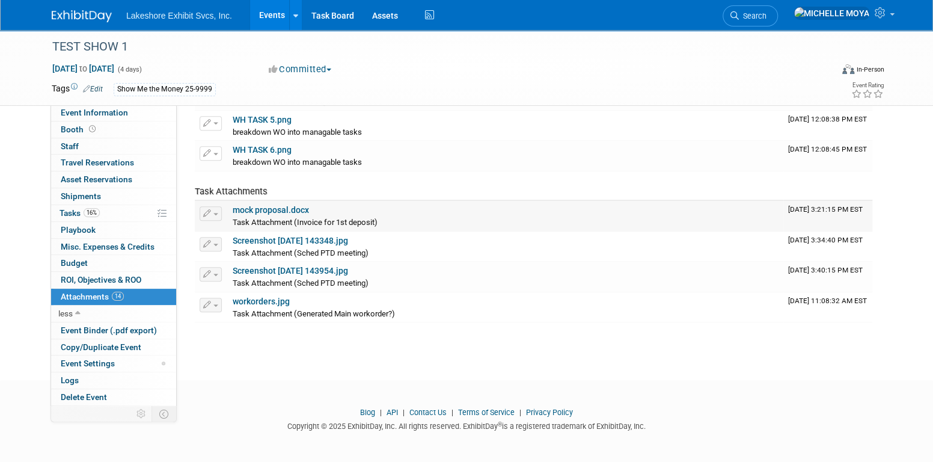
click at [295, 209] on link "mock proposal.docx" at bounding box center [271, 210] width 76 height 10
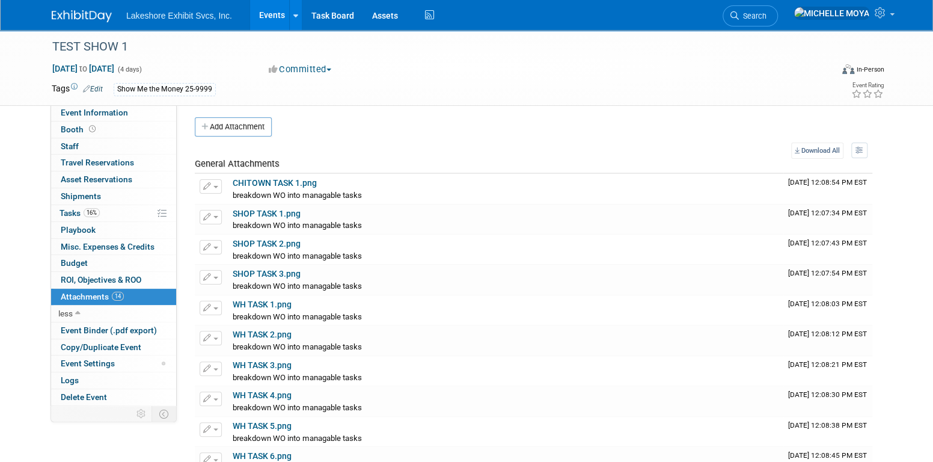
scroll to position [0, 0]
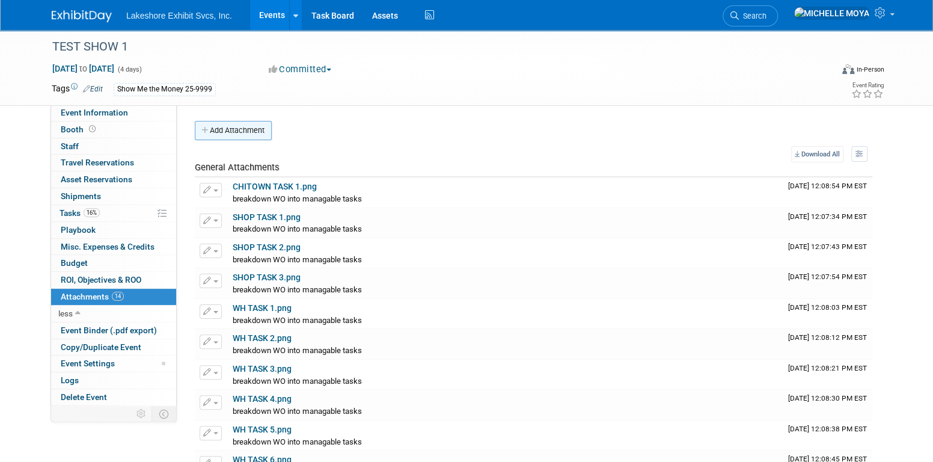
click at [247, 130] on button "Add Attachment" at bounding box center [233, 130] width 77 height 19
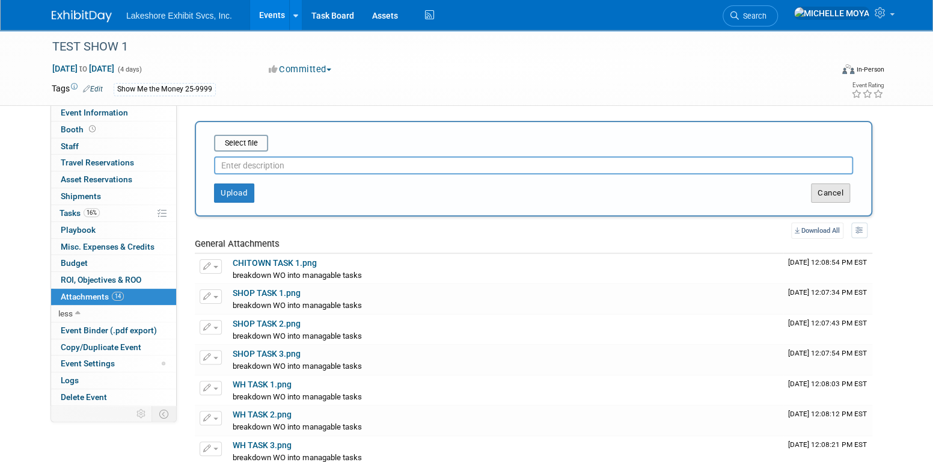
click at [824, 190] on button "Cancel" at bounding box center [830, 192] width 39 height 19
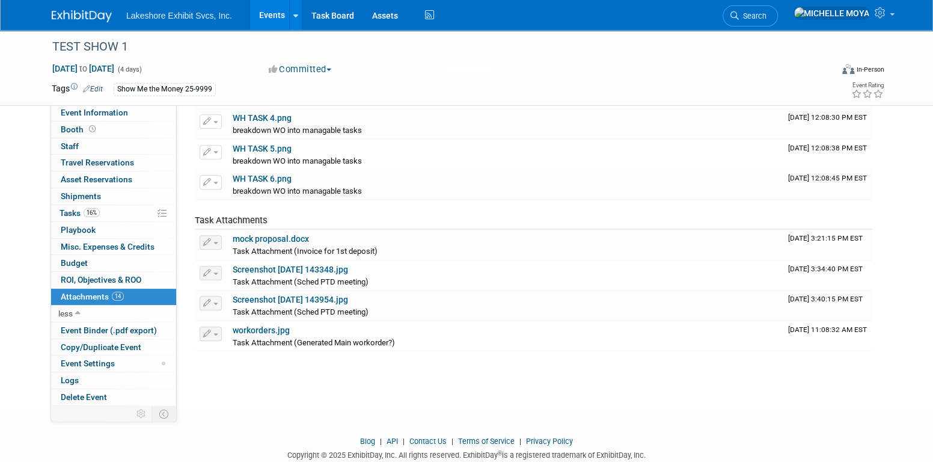
scroll to position [310, 0]
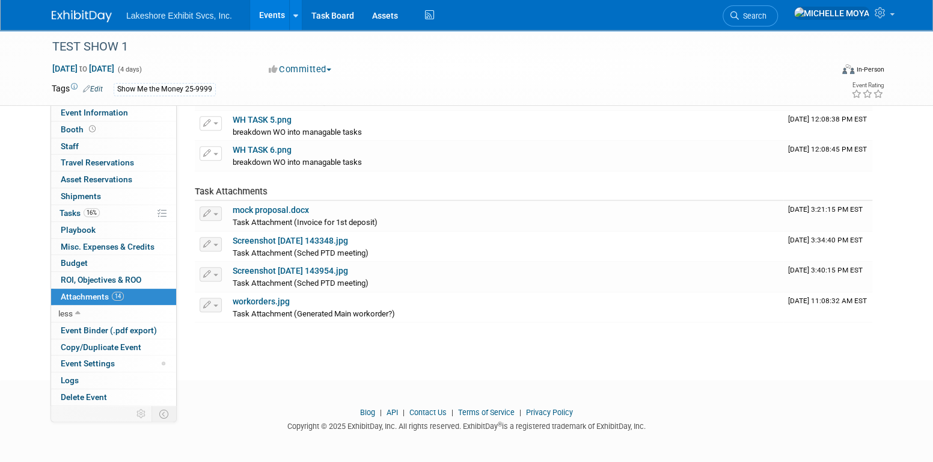
click at [273, 18] on link "Events" at bounding box center [272, 15] width 44 height 30
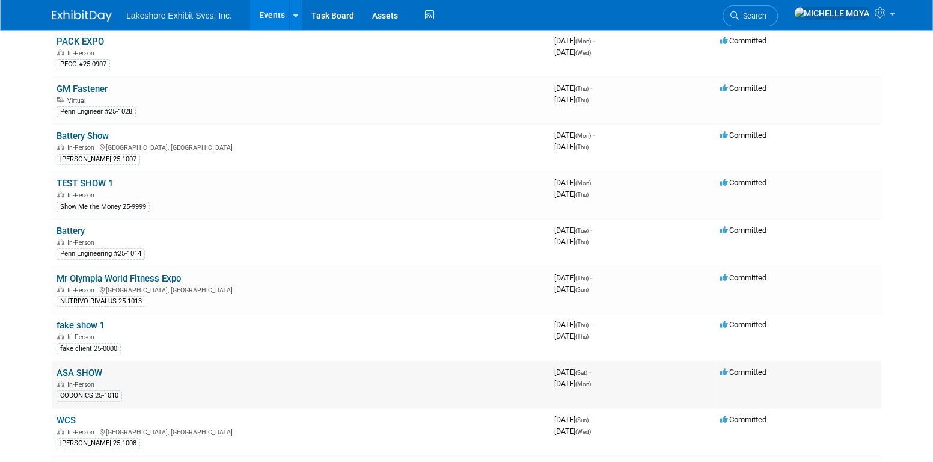
scroll to position [241, 0]
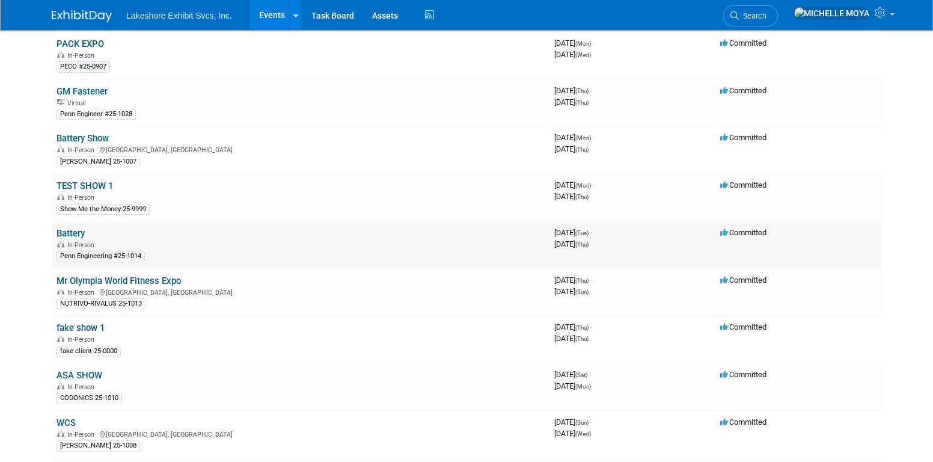
click at [81, 228] on link "Battery" at bounding box center [71, 233] width 28 height 11
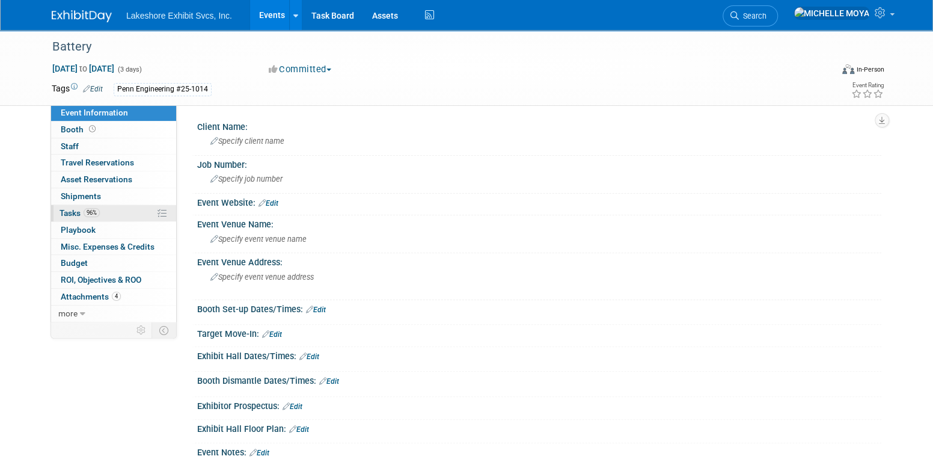
click at [112, 217] on link "96% Tasks 96%" at bounding box center [113, 213] width 125 height 16
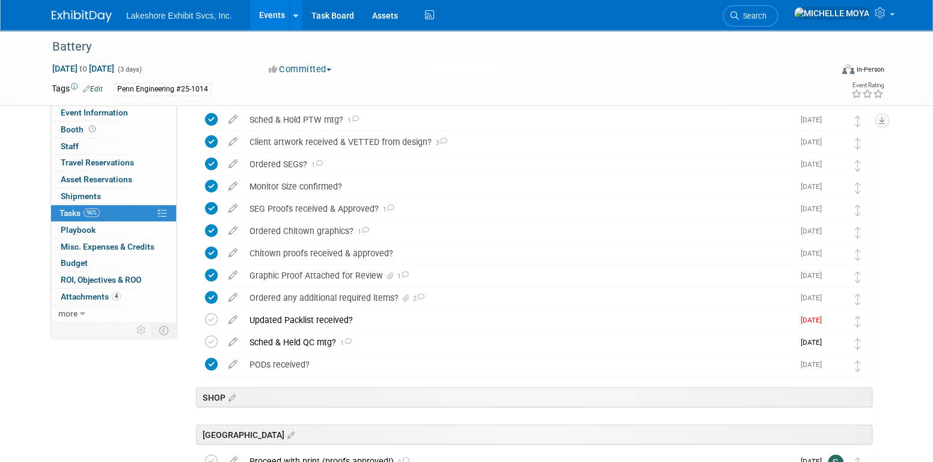
scroll to position [1675, 0]
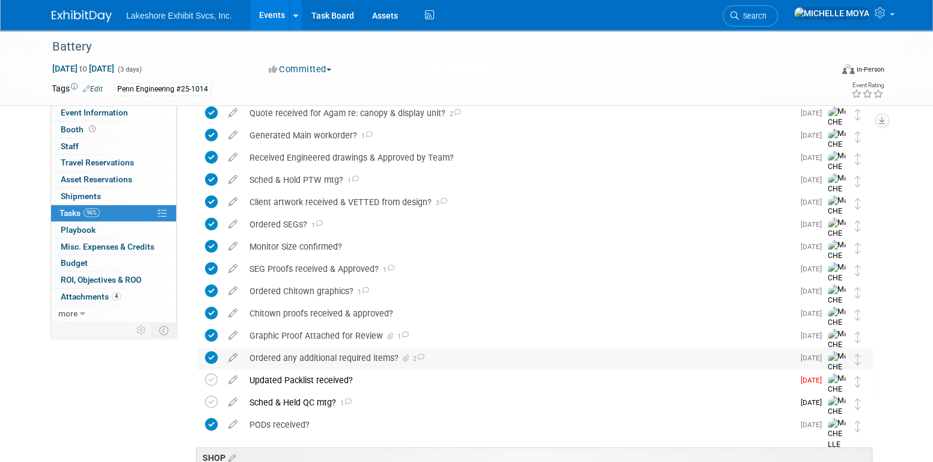
click at [362, 358] on div "Ordered any additional required items? 2" at bounding box center [519, 358] width 550 height 20
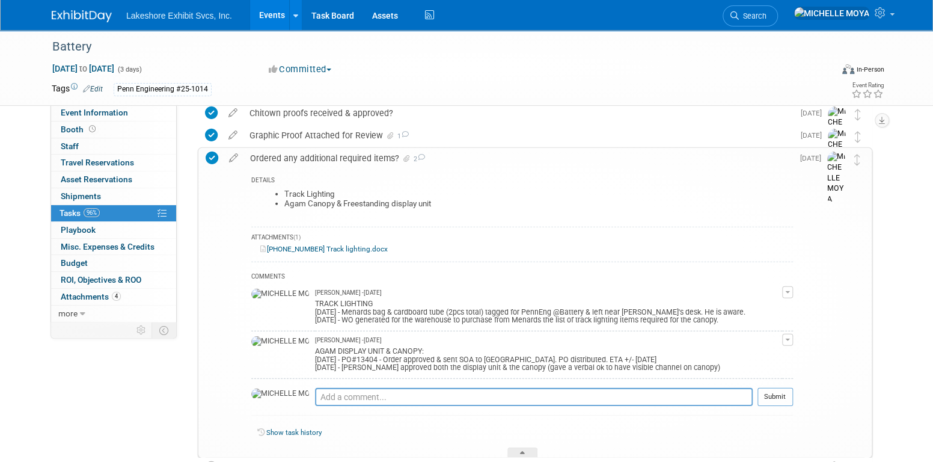
scroll to position [1915, 0]
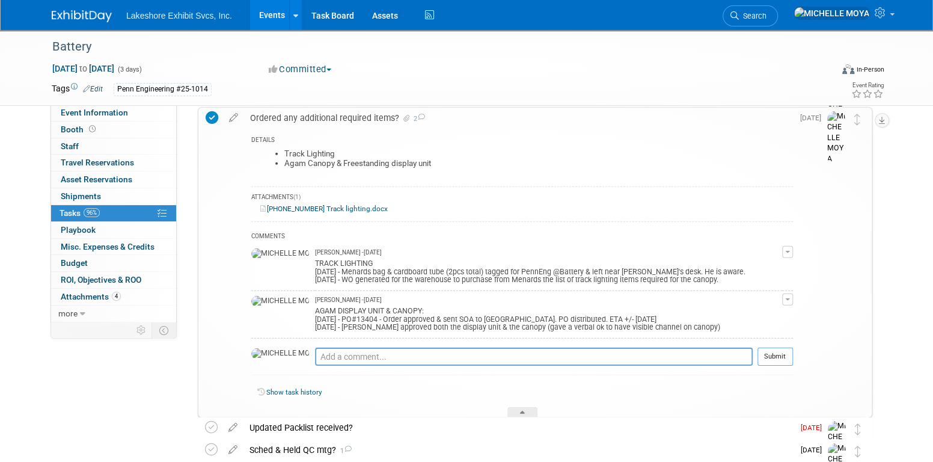
click at [785, 248] on button "button" at bounding box center [787, 252] width 11 height 12
click at [767, 264] on link "Edit Comment" at bounding box center [745, 269] width 95 height 17
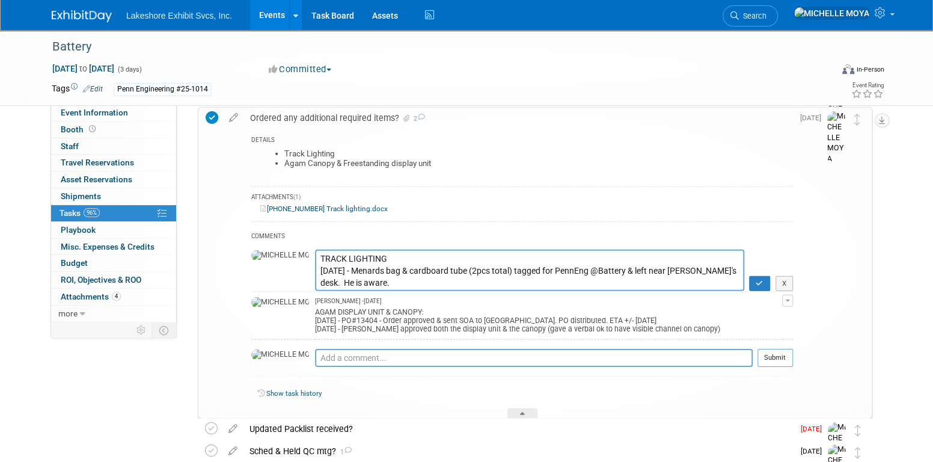
click at [315, 267] on textarea "TRACK LIGHTING [DATE] - Menards bag & cardboard tube (2pcs total) tagged for Pe…" at bounding box center [529, 270] width 429 height 41
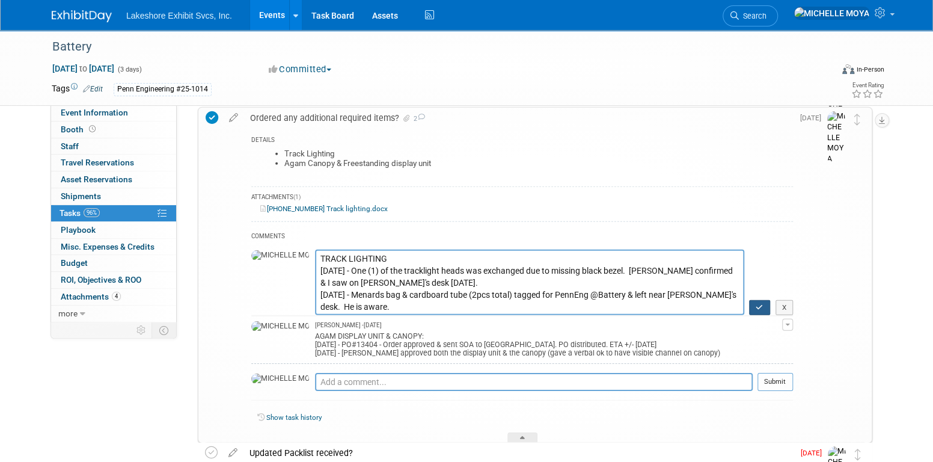
type textarea "TRACK LIGHTING [DATE] - One (1) of the tracklight heads was exchanged due to mi…"
click at [756, 304] on icon "button" at bounding box center [760, 307] width 8 height 7
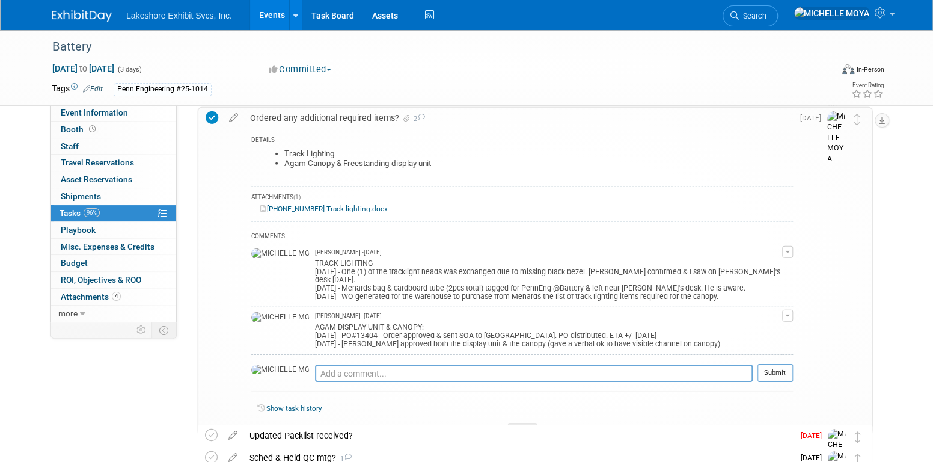
click at [271, 20] on link "Events" at bounding box center [272, 15] width 44 height 30
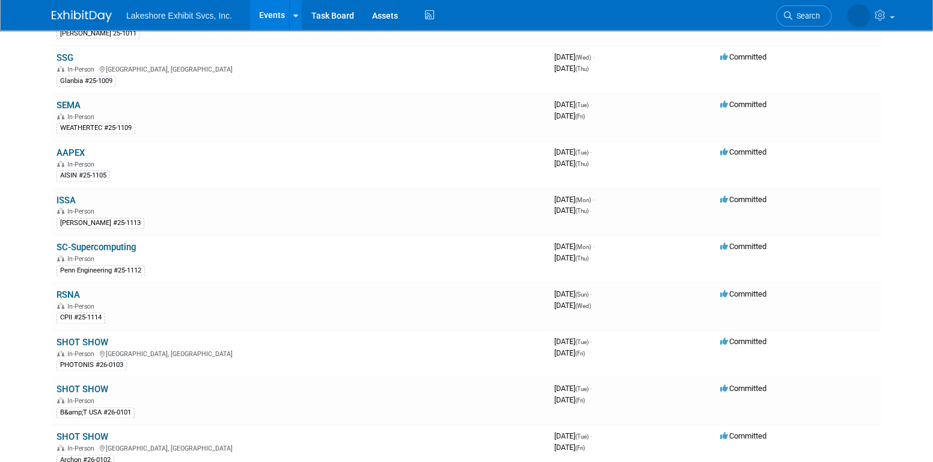
scroll to position [682, 0]
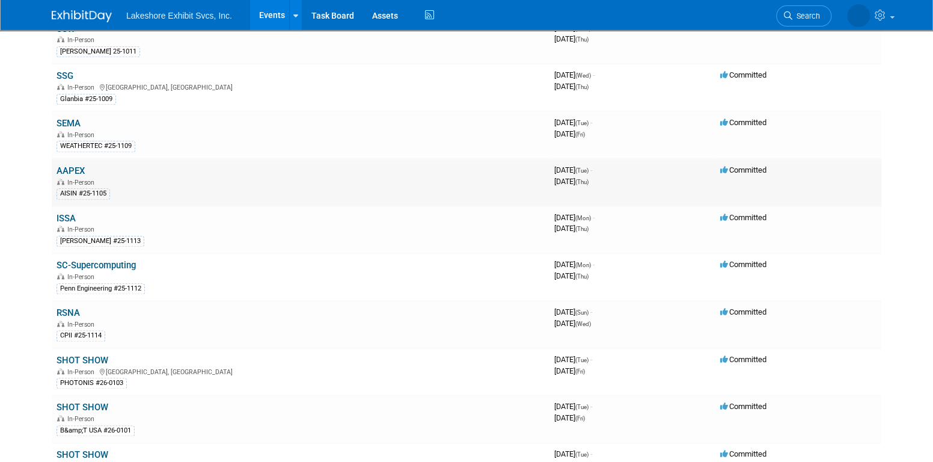
click at [74, 165] on link "AAPEX" at bounding box center [71, 170] width 28 height 11
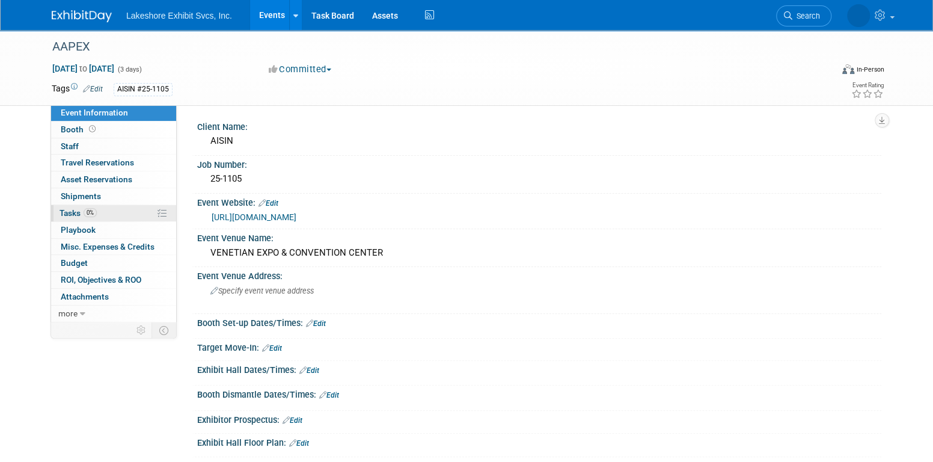
drag, startPoint x: 99, startPoint y: 209, endPoint x: 137, endPoint y: 204, distance: 38.3
click at [99, 209] on link "0% Tasks 0%" at bounding box center [113, 213] width 125 height 16
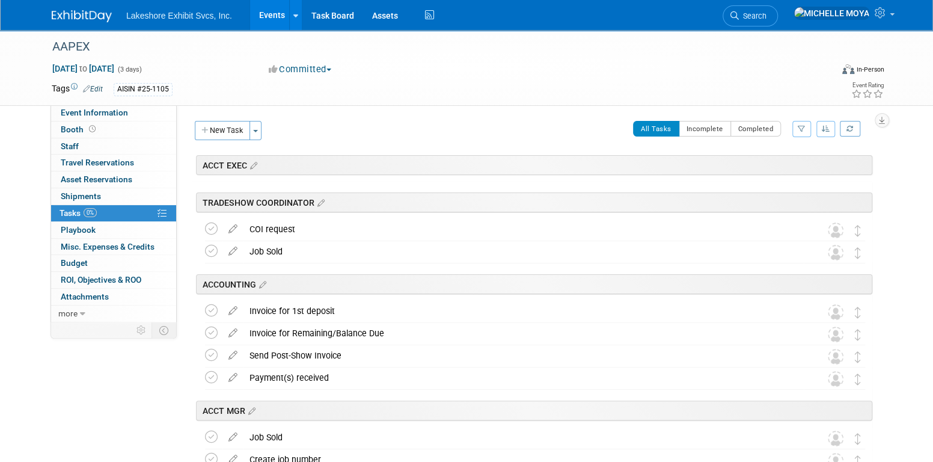
click at [806, 124] on button "button" at bounding box center [802, 129] width 19 height 16
drag, startPoint x: 767, startPoint y: 164, endPoint x: 764, endPoint y: 174, distance: 10.7
click at [767, 165] on select "-- Select Assignee -- All unassigned tasks Assigned to me [PERSON_NAME] [PERSON…" at bounding box center [751, 167] width 99 height 17
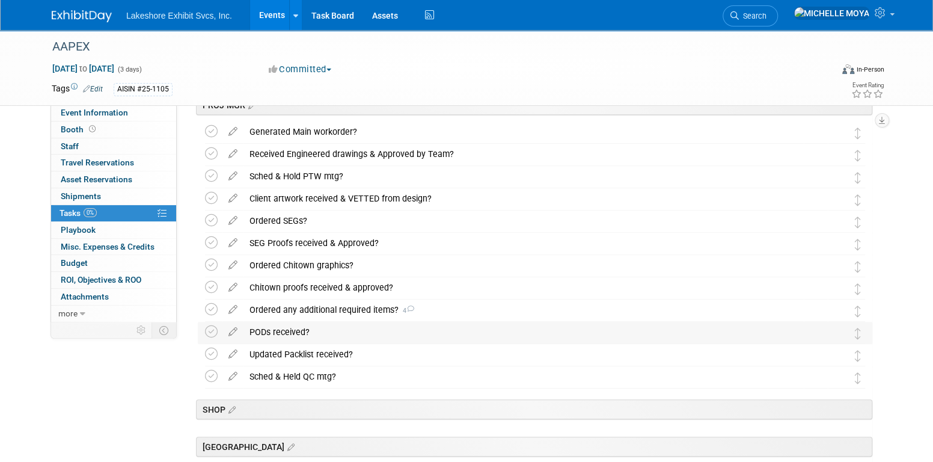
scroll to position [301, 0]
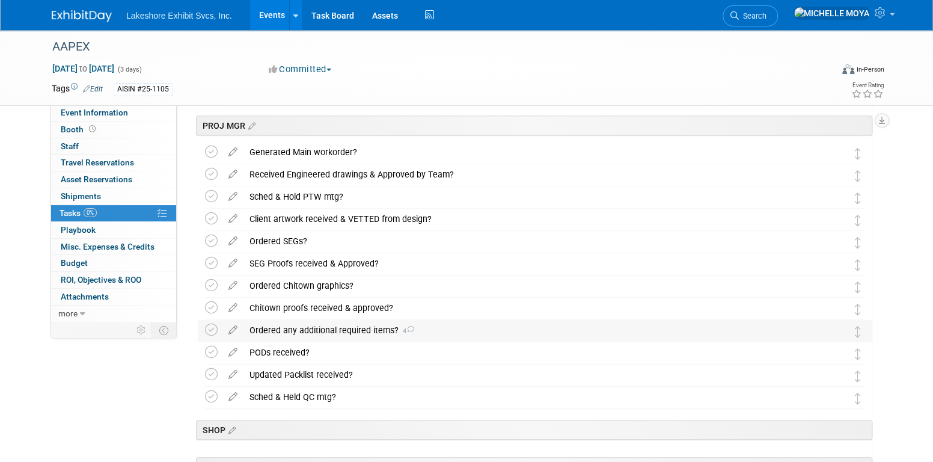
click at [340, 327] on div "Ordered any additional required items? 4" at bounding box center [524, 330] width 560 height 20
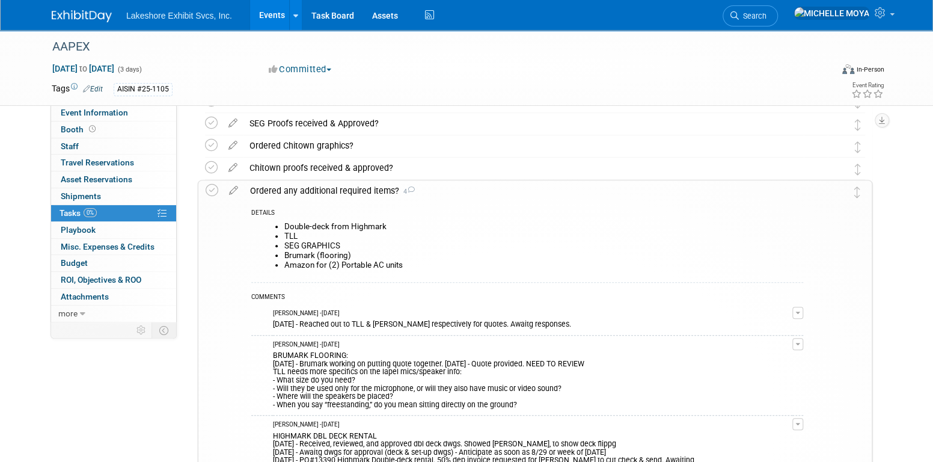
scroll to position [421, 0]
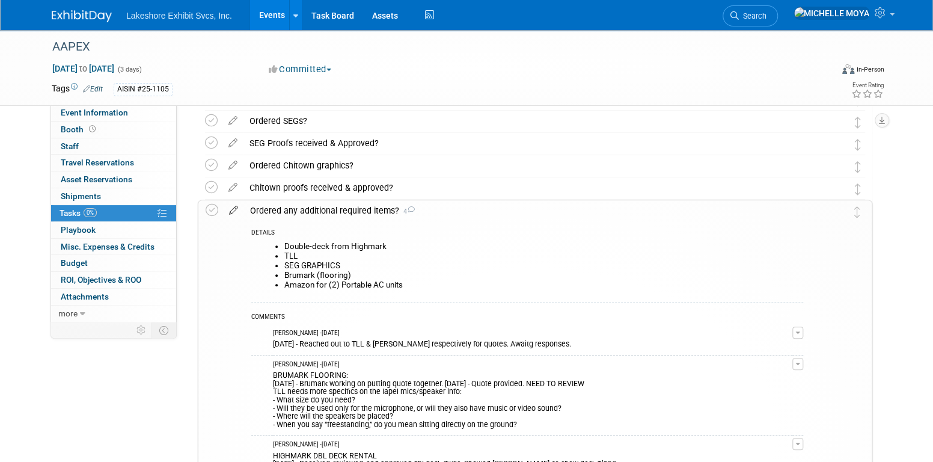
click at [238, 209] on icon at bounding box center [233, 207] width 21 height 15
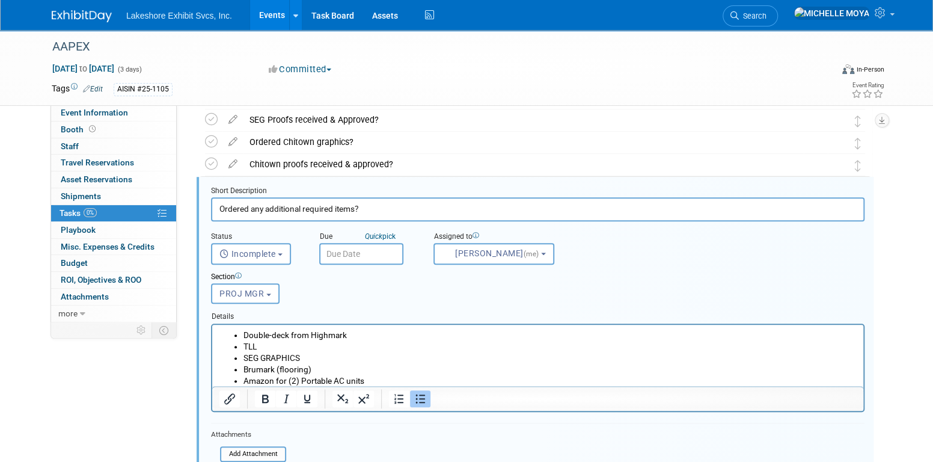
scroll to position [445, 0]
click at [360, 333] on li "Double-deck from Highmark" at bounding box center [550, 333] width 613 height 11
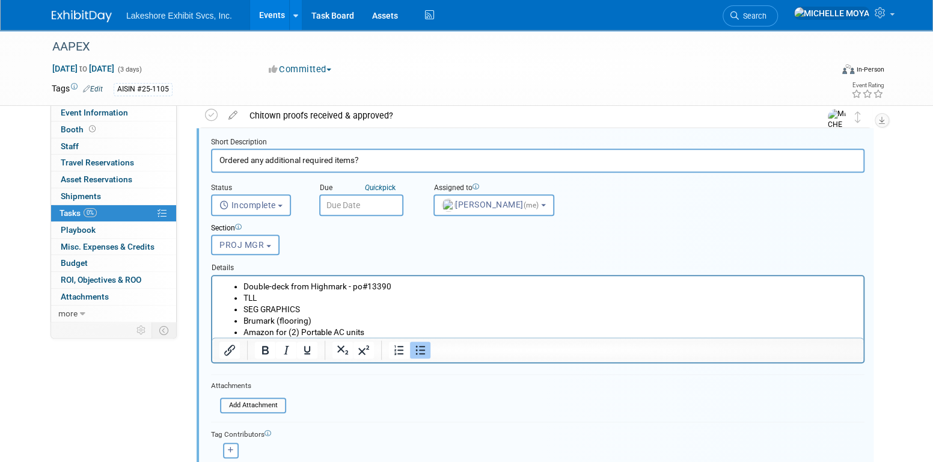
scroll to position [565, 0]
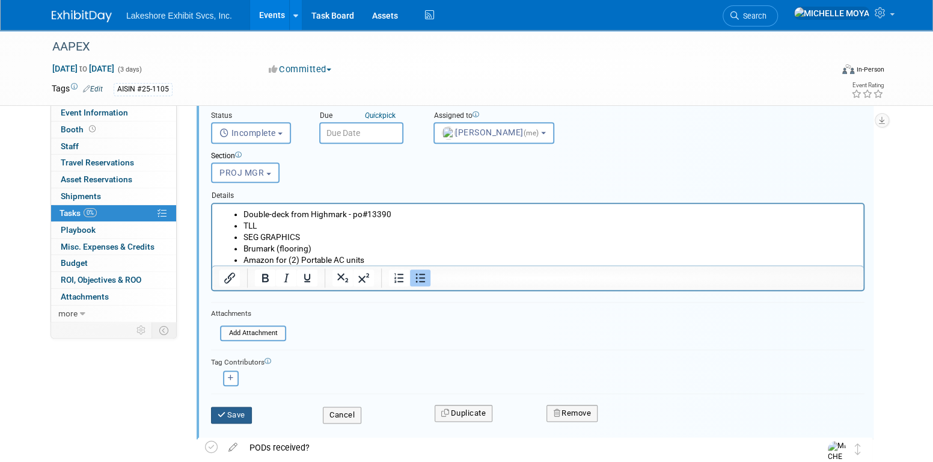
click at [244, 407] on button "Save" at bounding box center [231, 415] width 41 height 17
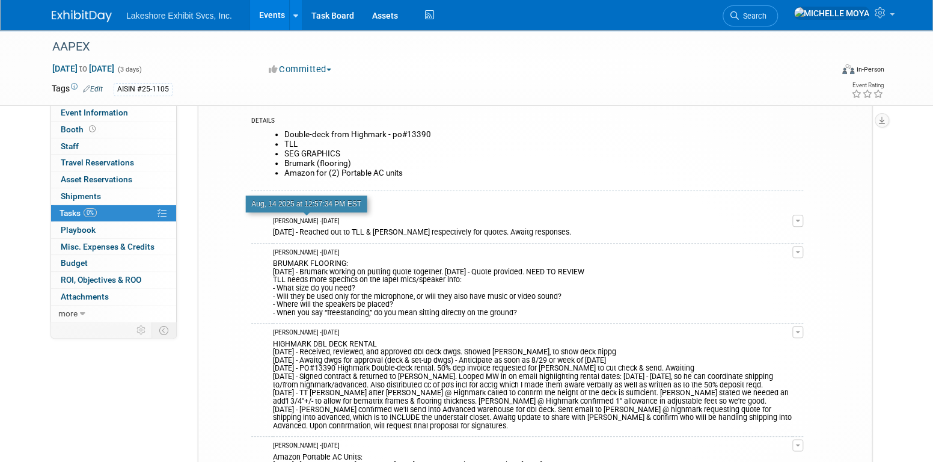
scroll to position [445, 0]
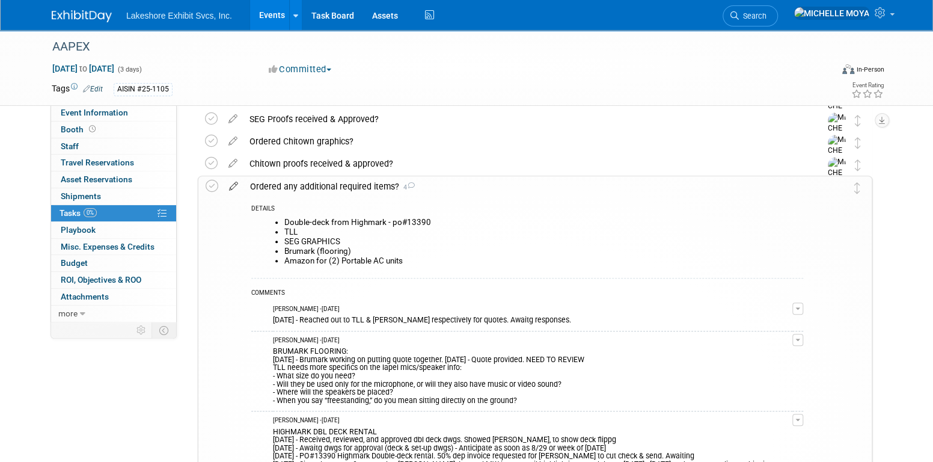
click at [233, 182] on icon at bounding box center [233, 183] width 21 height 15
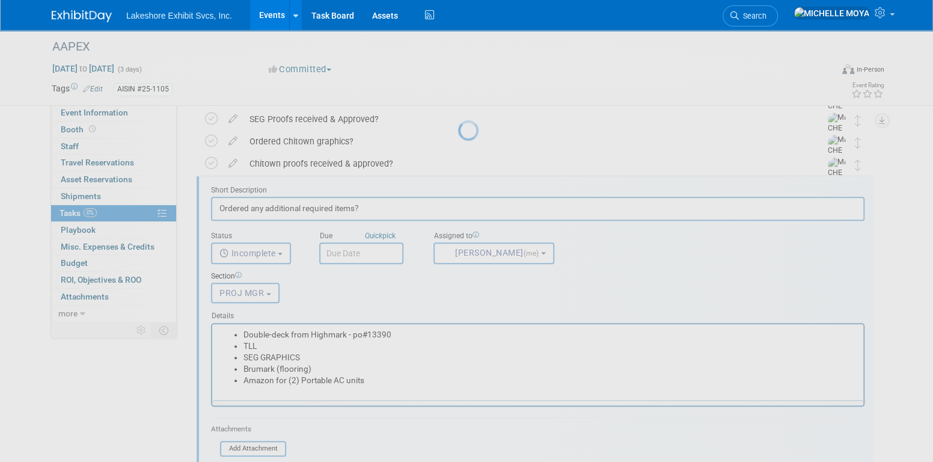
scroll to position [0, 0]
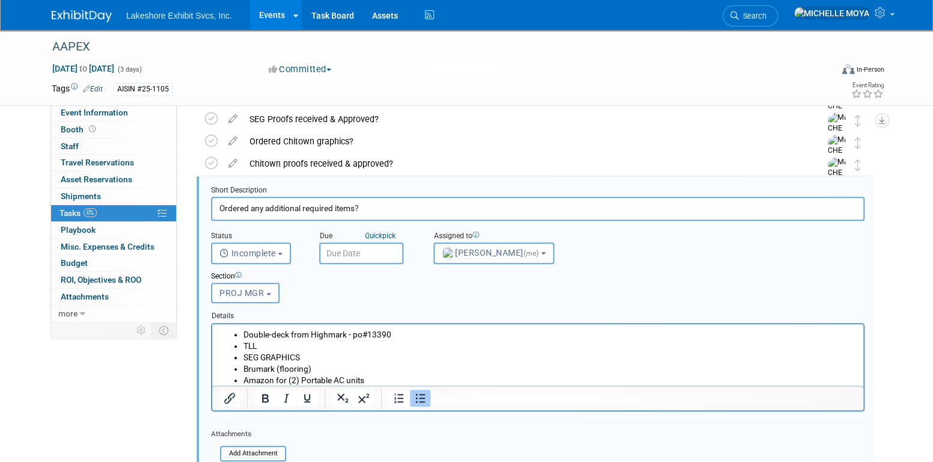
click at [288, 348] on li "TLL" at bounding box center [550, 345] width 613 height 11
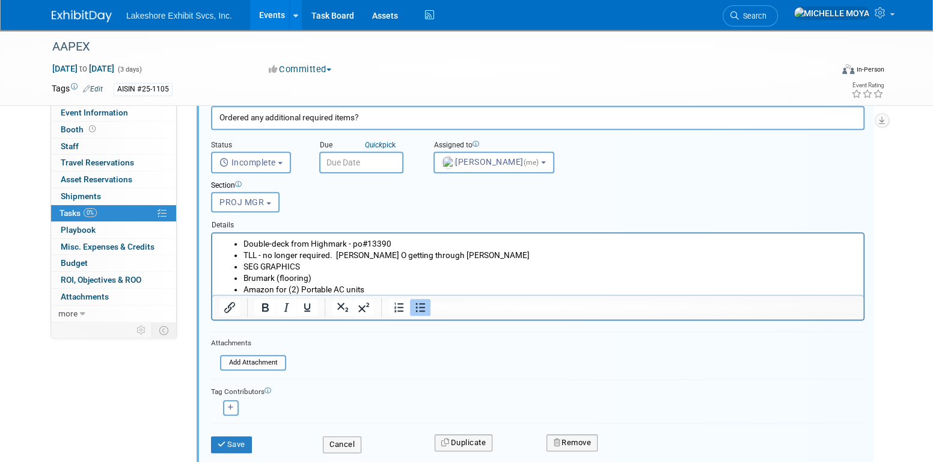
scroll to position [565, 0]
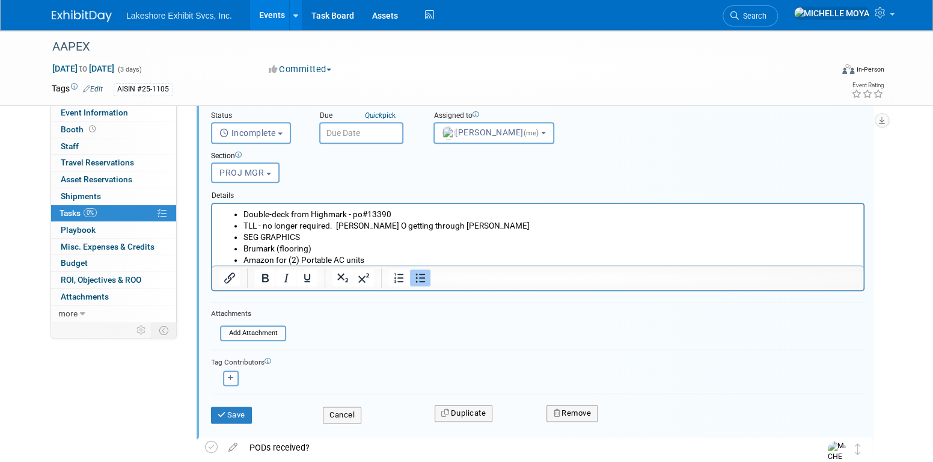
click at [384, 254] on ul "Double-deck from Highmark - po#13390 TLL - no longer required. Jenny O getting …" at bounding box center [538, 236] width 637 height 57
click at [401, 261] on li "Amazon for (2) Portable AC units" at bounding box center [550, 259] width 613 height 11
click at [396, 248] on li "Brumark (flooring)" at bounding box center [550, 247] width 613 height 11
click at [401, 260] on li "Amazon for (2) Portable AC units" at bounding box center [550, 259] width 613 height 11
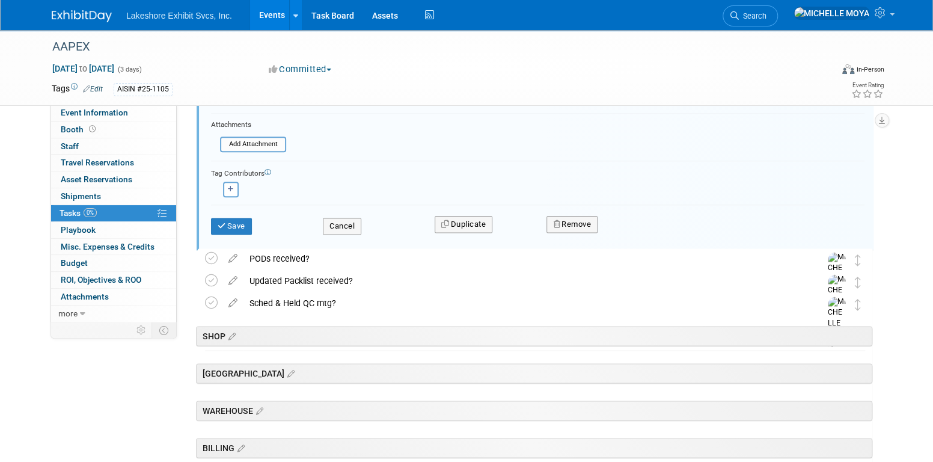
scroll to position [746, 0]
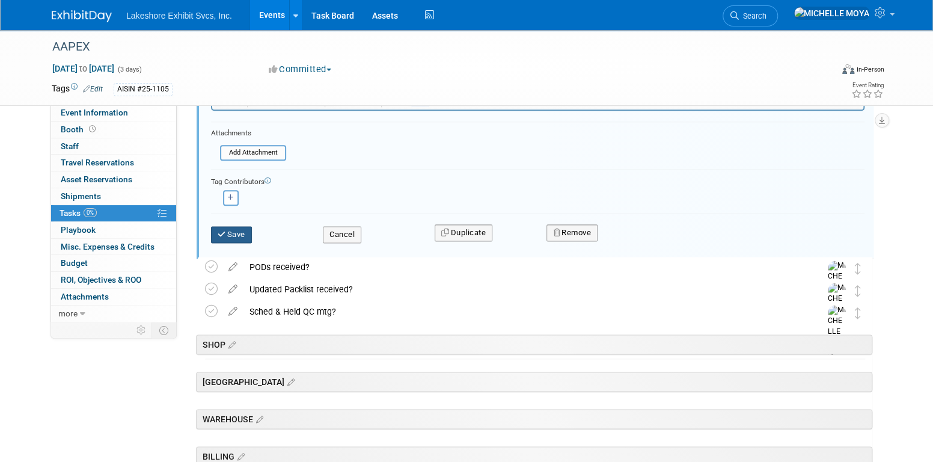
click at [242, 232] on button "Save" at bounding box center [231, 234] width 41 height 17
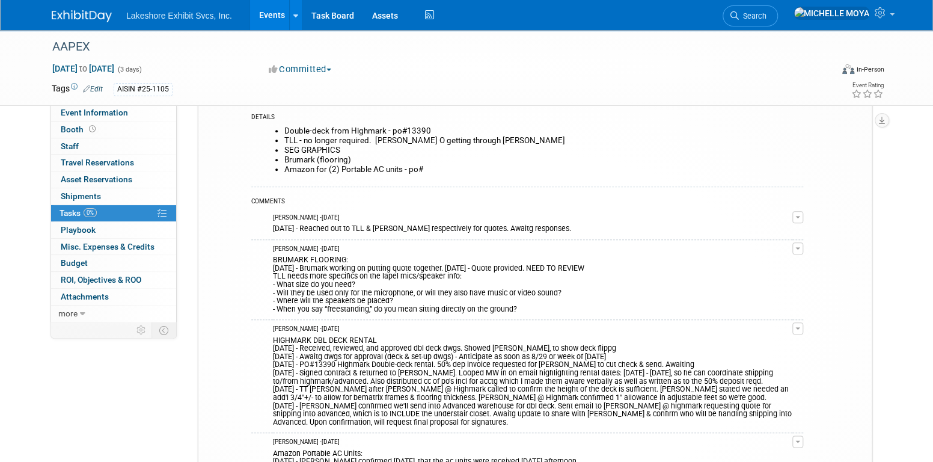
scroll to position [505, 0]
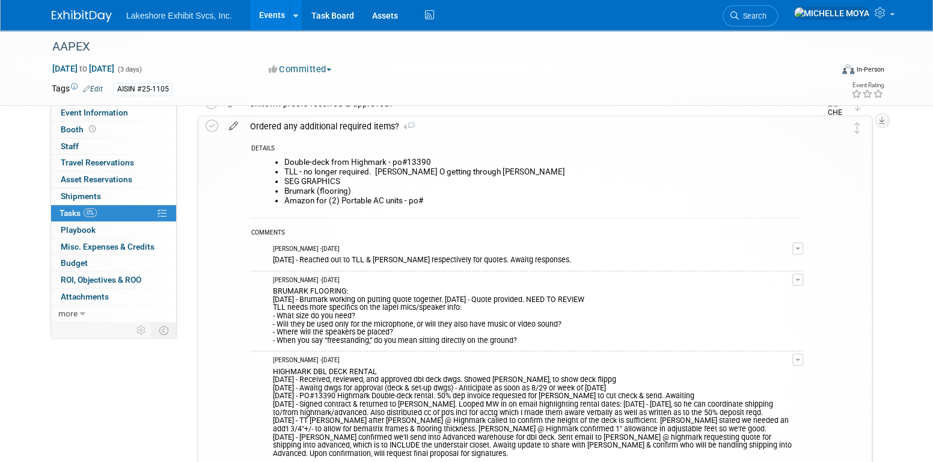
click at [235, 123] on icon at bounding box center [233, 123] width 21 height 15
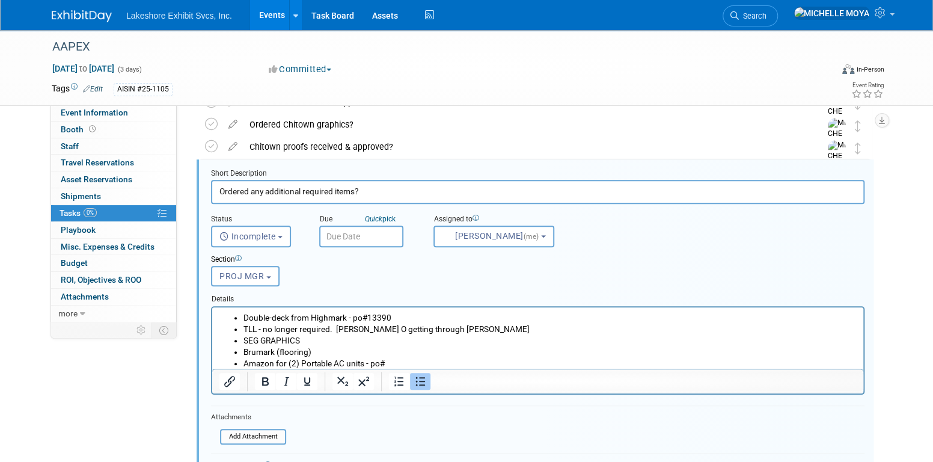
scroll to position [445, 0]
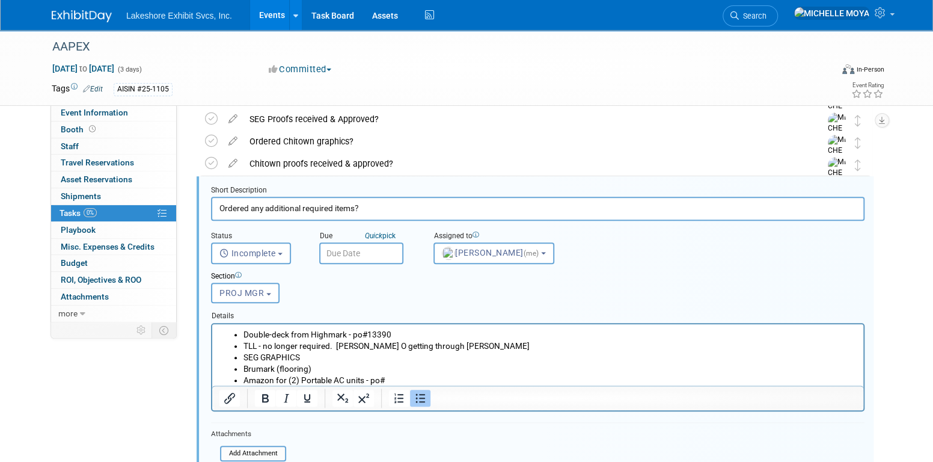
click at [417, 380] on li "Amazon for (2) Portable AC units - po#" at bounding box center [550, 379] width 613 height 11
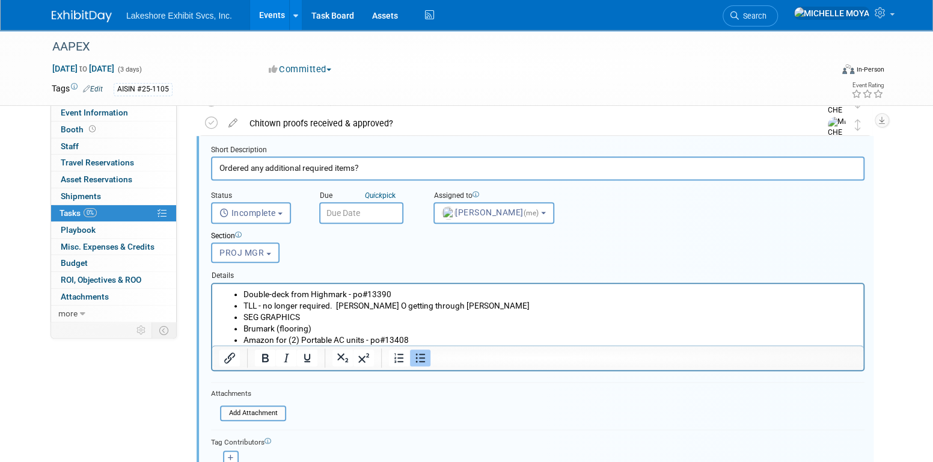
scroll to position [565, 0]
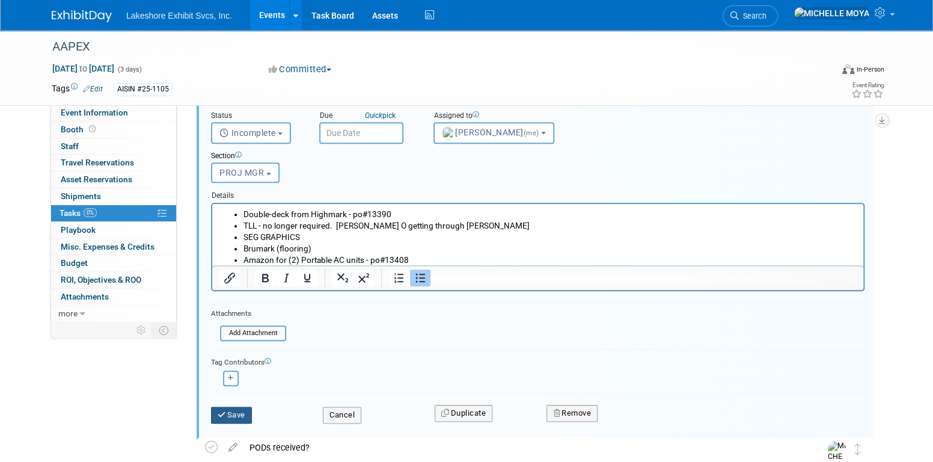
click at [242, 410] on button "Save" at bounding box center [231, 415] width 41 height 17
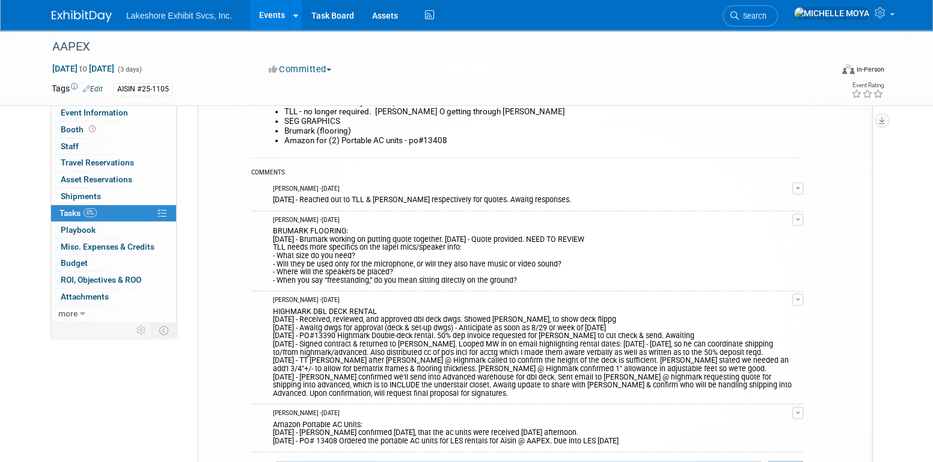
click at [796, 185] on button "button" at bounding box center [798, 188] width 11 height 12
click at [770, 204] on link "Edit Comment" at bounding box center [755, 205] width 95 height 17
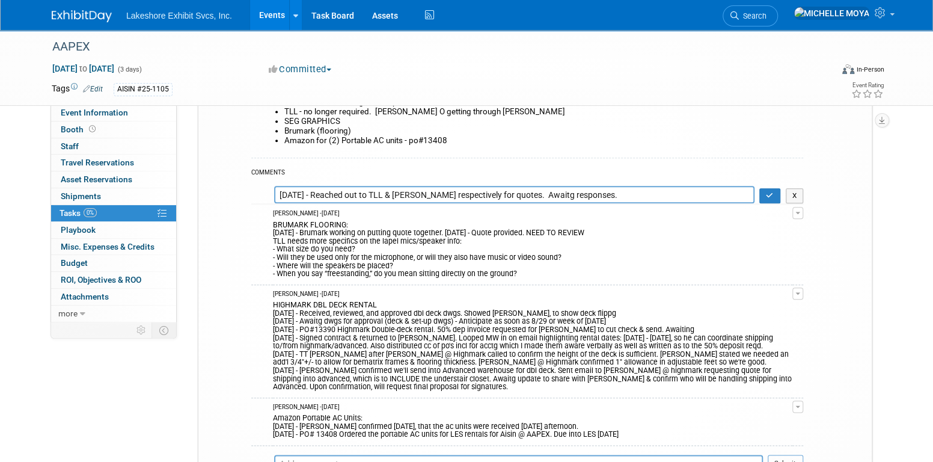
click at [279, 190] on textarea "8.14.25 - Reached out to TLL & Brumark respectively for quotes. Awaitg response…" at bounding box center [514, 194] width 480 height 17
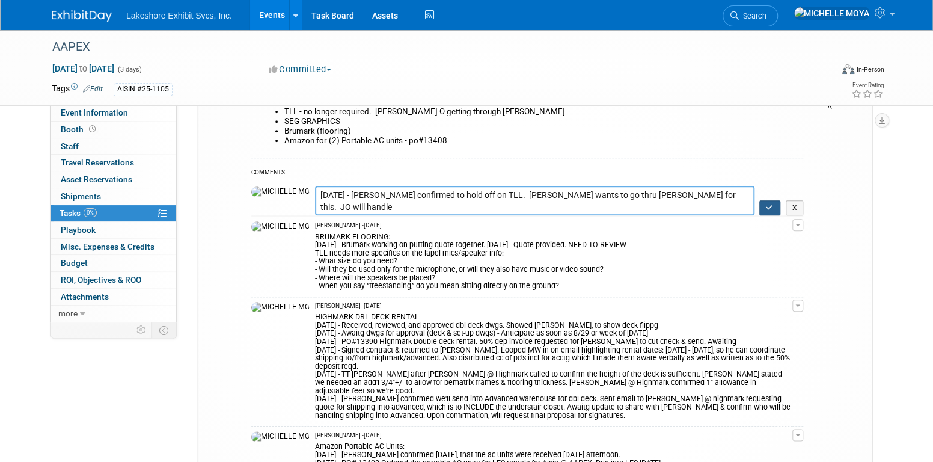
type textarea "8.28.25 - Jenny O confirmed to hold off on TLL. Larry wants to go thru Jimmy Sp…"
click at [768, 208] on icon "button" at bounding box center [770, 207] width 8 height 7
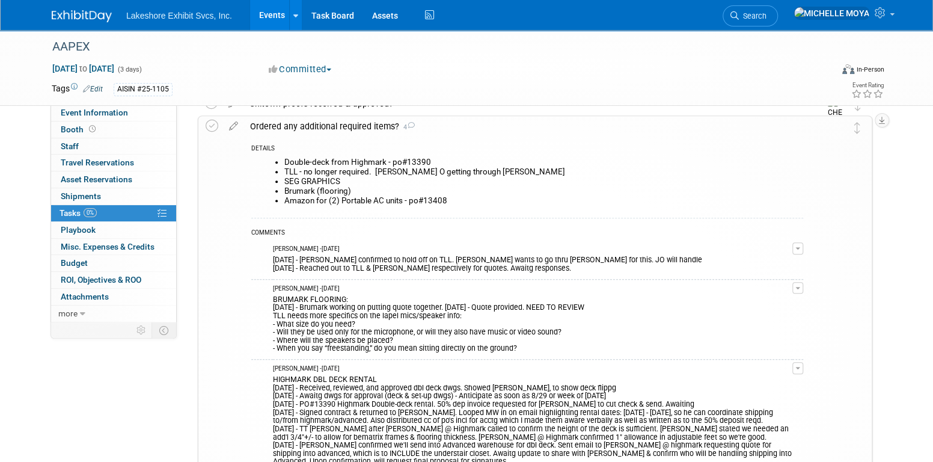
scroll to position [505, 0]
